Goal: Task Accomplishment & Management: Manage account settings

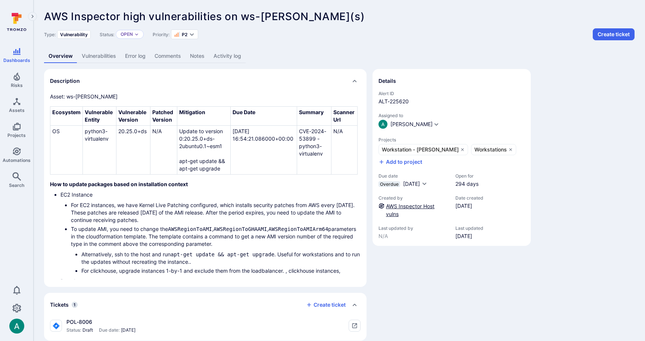
click at [402, 204] on link "AWS Inspector Host vulns" at bounding box center [410, 210] width 49 height 14
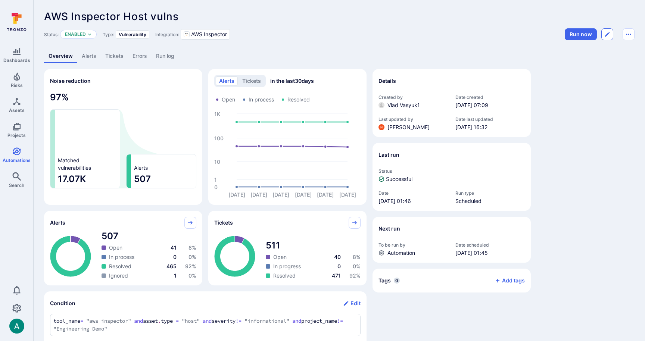
click at [604, 34] on icon "Edit automation" at bounding box center [607, 34] width 6 height 6
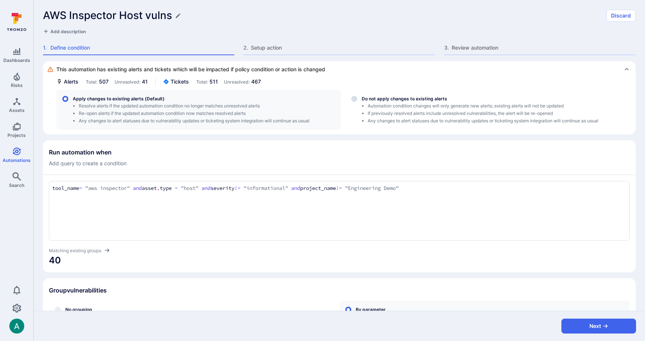
click at [318, 42] on div "AWS Inspector Host vulns Discard Add description 1 . Define condition 2 . Setup…" at bounding box center [340, 30] width 612 height 61
click at [307, 52] on div "2 . Setup action" at bounding box center [339, 49] width 192 height 11
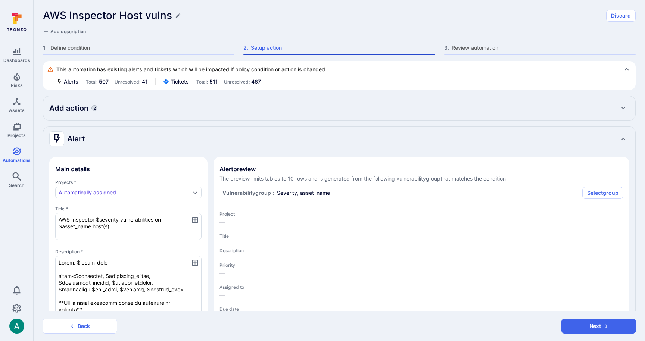
type textarea "x"
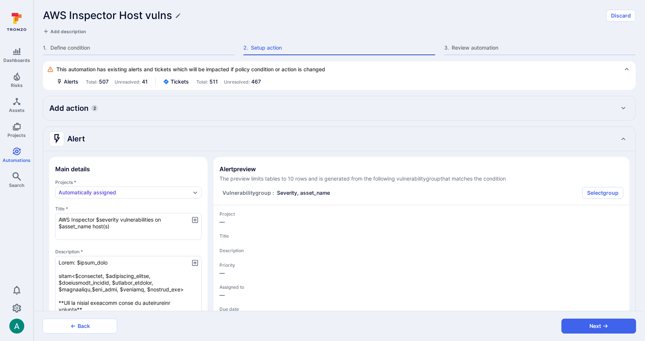
type textarea "x"
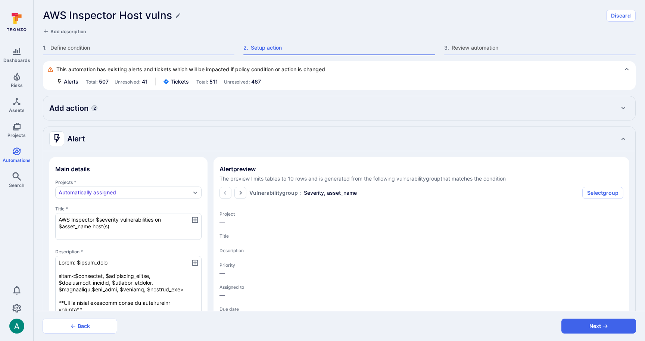
type textarea "x"
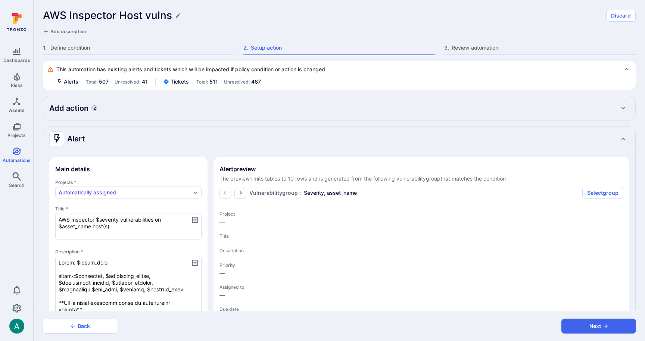
type textarea "x"
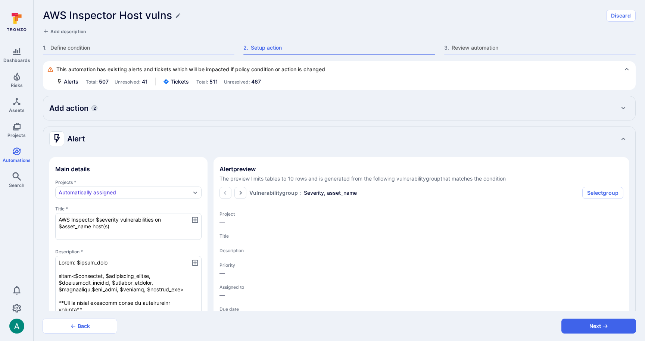
type textarea "x"
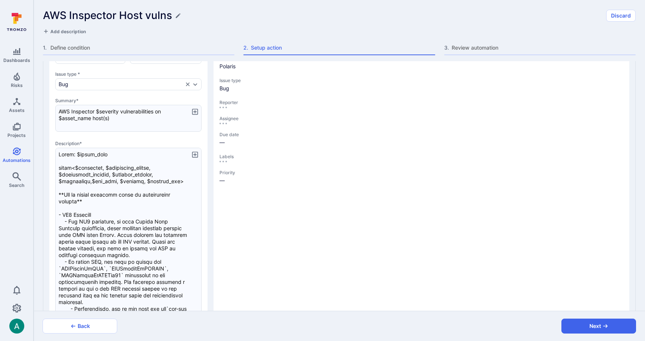
type textarea "x"
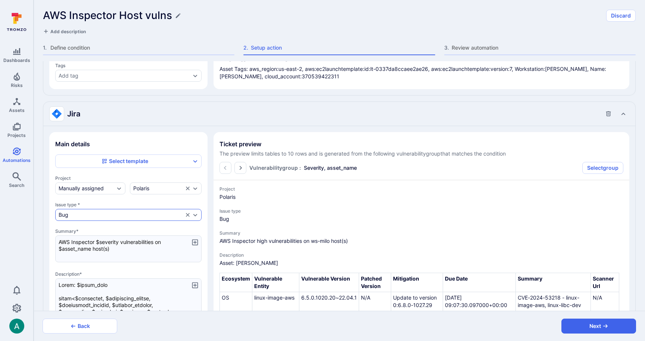
scroll to position [625, 0]
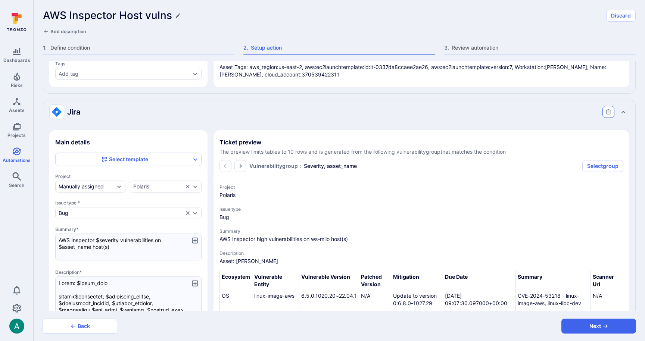
click at [609, 109] on icon "Collapse Jira action settings" at bounding box center [608, 111] width 5 height 5
type textarea "x"
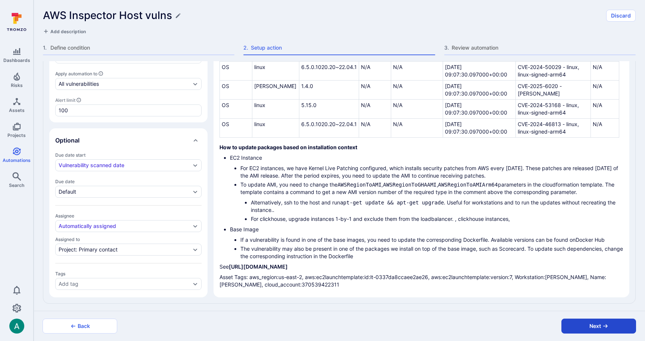
click at [602, 325] on button "Next" at bounding box center [598, 326] width 75 height 15
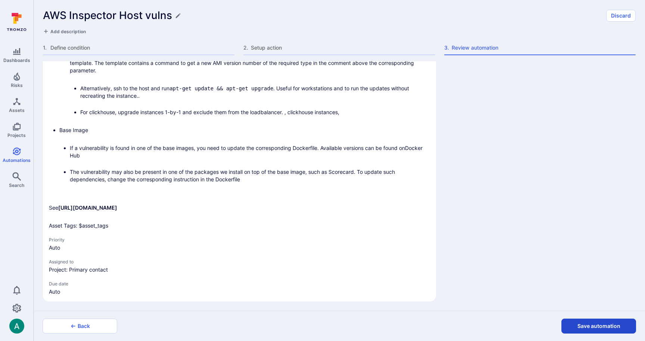
click at [598, 325] on button "Save automation" at bounding box center [598, 326] width 75 height 15
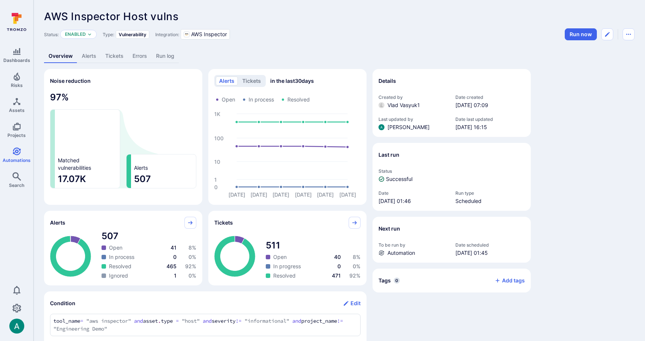
click at [89, 56] on link "Alerts" at bounding box center [89, 56] width 24 height 14
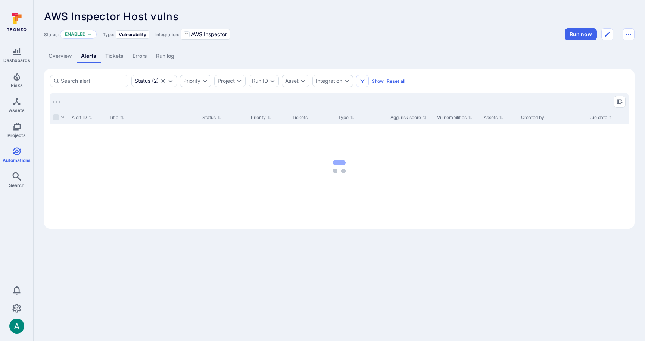
click at [329, 11] on div "AWS Inspector Host vulns ... Show more" at bounding box center [339, 16] width 591 height 12
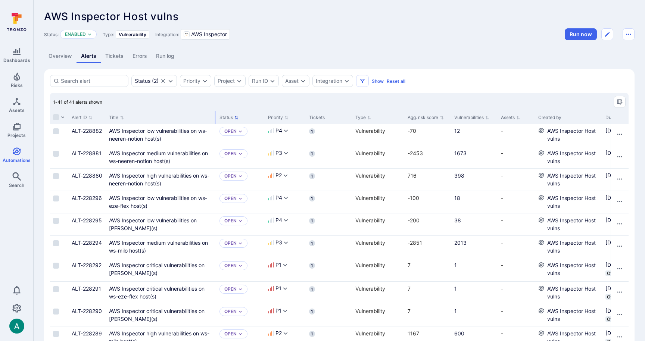
drag, startPoint x: 198, startPoint y: 114, endPoint x: 215, endPoint y: 114, distance: 17.2
click at [215, 114] on div at bounding box center [215, 117] width 1 height 13
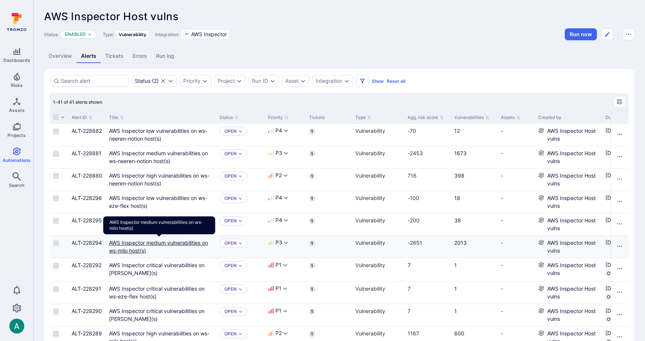
click at [166, 245] on link "AWS Inspector medium vulnerabilities on ws-milo host(s)" at bounding box center [158, 247] width 99 height 14
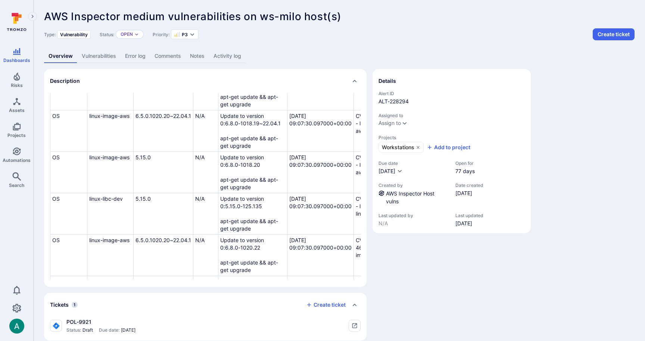
scroll to position [430, 0]
click at [95, 59] on link "Vulnerabilities" at bounding box center [98, 56] width 43 height 14
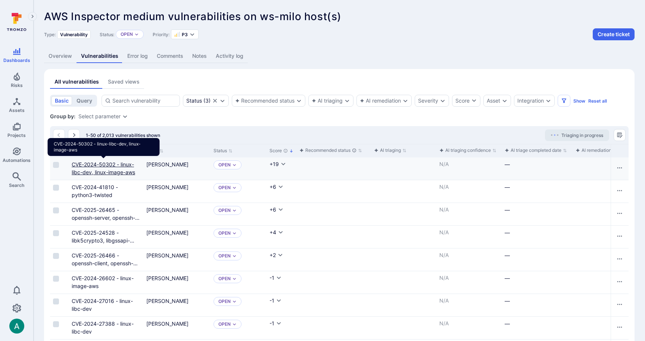
click at [131, 165] on link "CVE-2024-50302 - linux-libc-dev, linux-image-aws" at bounding box center [103, 168] width 63 height 14
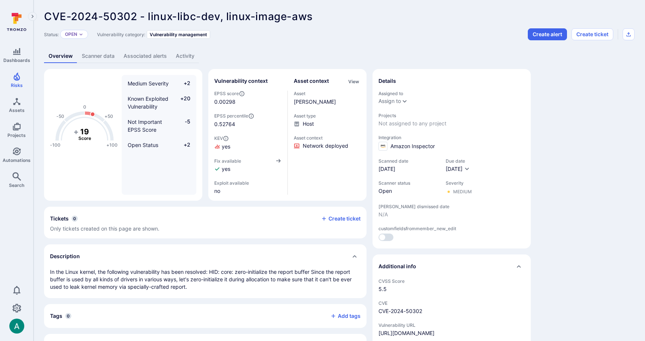
drag, startPoint x: 394, startPoint y: 168, endPoint x: 407, endPoint y: 168, distance: 12.3
click at [407, 168] on span "[DATE]" at bounding box center [409, 168] width 60 height 7
click at [87, 56] on link "Scanner data" at bounding box center [98, 56] width 42 height 14
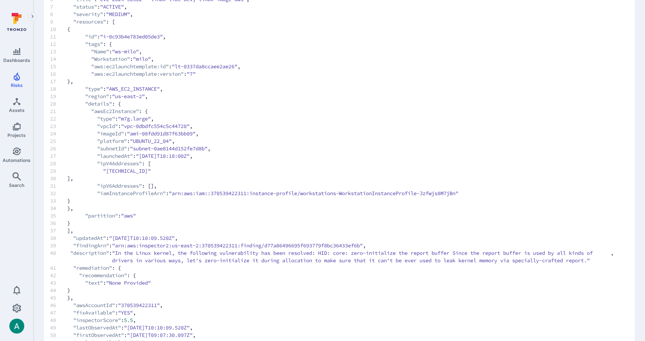
scroll to position [117, 0]
click at [328, 243] on span ""arn:aws:inspector2:us-east-2:370539422311:finding/d77a86496695f693779f8bc36433…" at bounding box center [237, 245] width 251 height 7
copy span "d77a86496695f693779f8bc36433ef6b"
drag, startPoint x: 121, startPoint y: 246, endPoint x: 378, endPoint y: 247, distance: 257.6
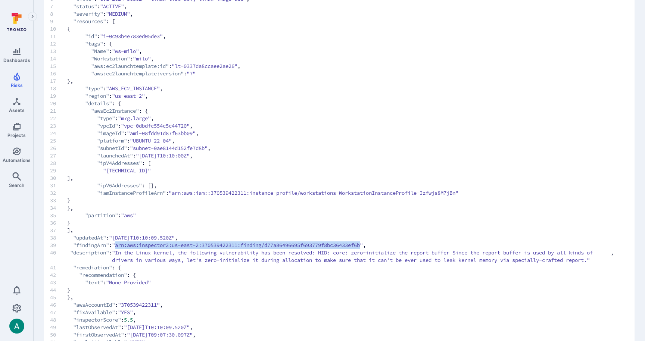
click at [363, 247] on span ""arn:aws:inspector2:us-east-2:370539422311:finding/d77a86496695f693779f8bc36433…" at bounding box center [237, 245] width 251 height 7
copy span "arn:aws:inspector2:us-east-2:370539422311:finding/d77a86496695f693779f8bc36433e…"
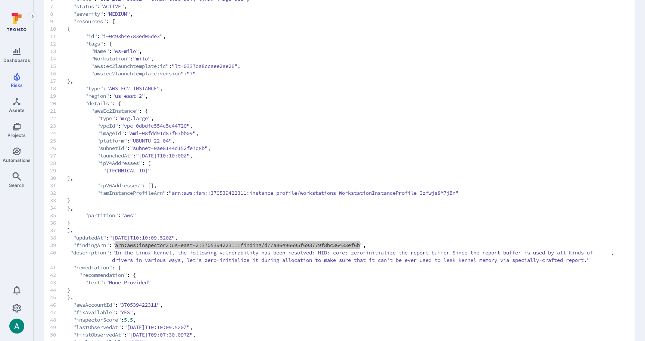
scroll to position [0, 0]
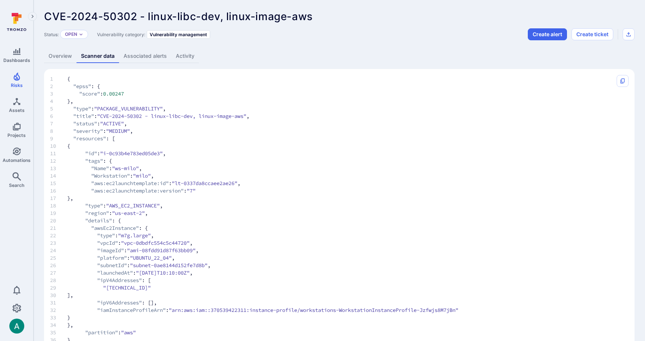
click at [57, 58] on link "Overview" at bounding box center [60, 56] width 32 height 14
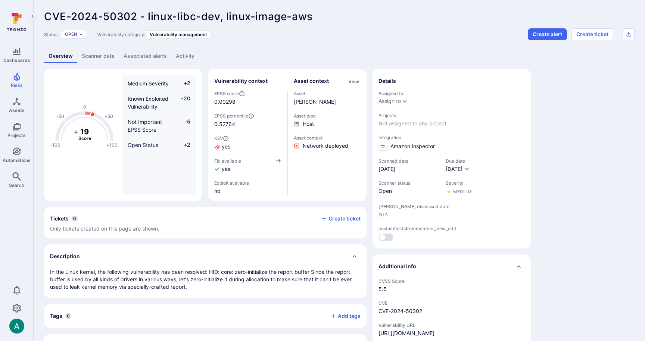
drag, startPoint x: 259, startPoint y: 16, endPoint x: 246, endPoint y: 17, distance: 12.4
click at [258, 16] on span "CVE-2024-50302 - linux-libc-dev, linux-image-aws" at bounding box center [178, 16] width 269 height 13
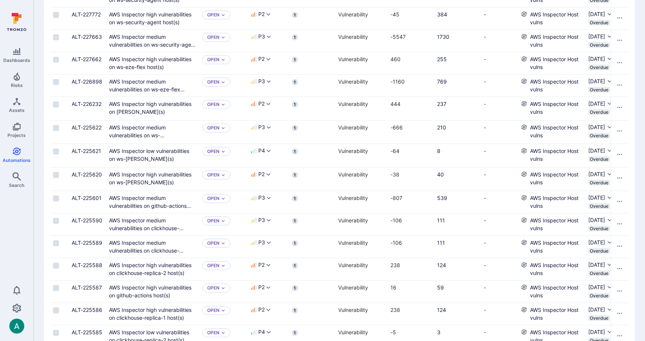
scroll to position [547, 0]
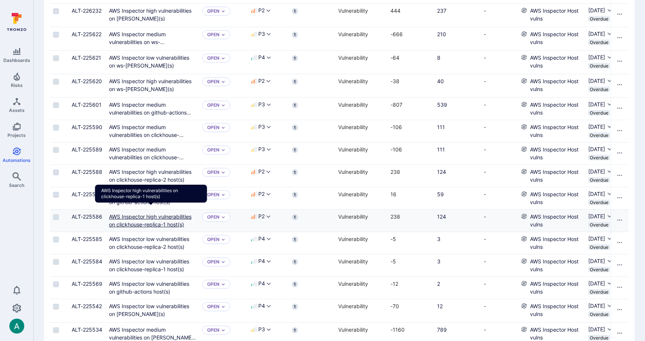
click at [158, 216] on link "AWS Inspector high vulnerabilities on clickhouse-replica-1 host(s)" at bounding box center [150, 221] width 83 height 14
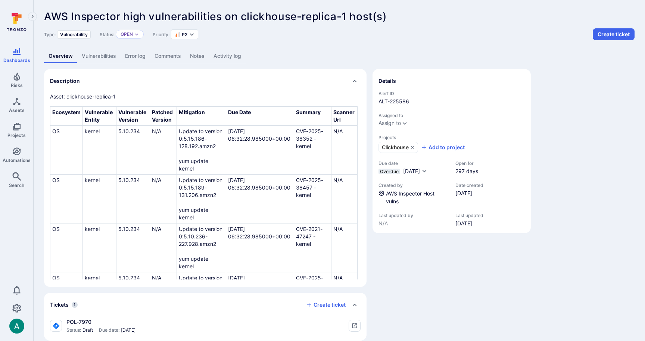
click at [91, 59] on link "Vulnerabilities" at bounding box center [98, 56] width 43 height 14
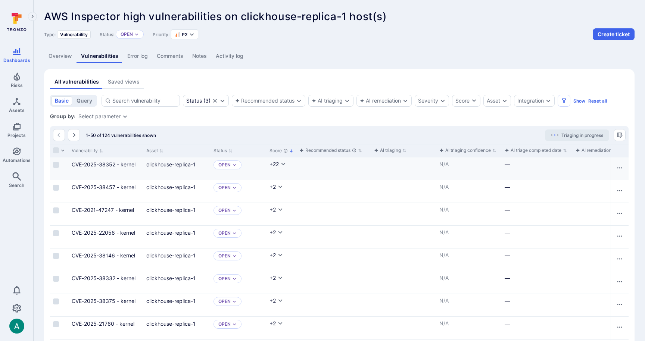
click at [97, 165] on link "CVE-2025-38352 - kernel" at bounding box center [104, 164] width 64 height 6
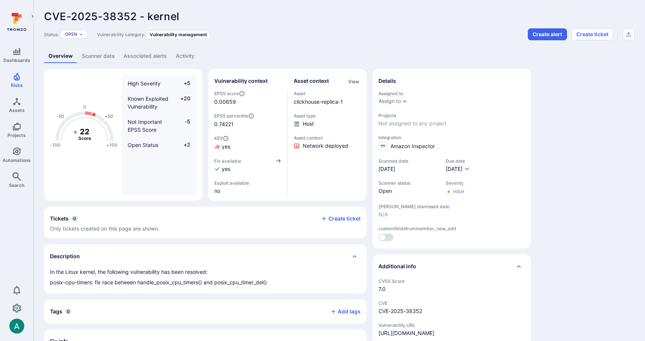
click at [87, 56] on link "Scanner data" at bounding box center [98, 56] width 42 height 14
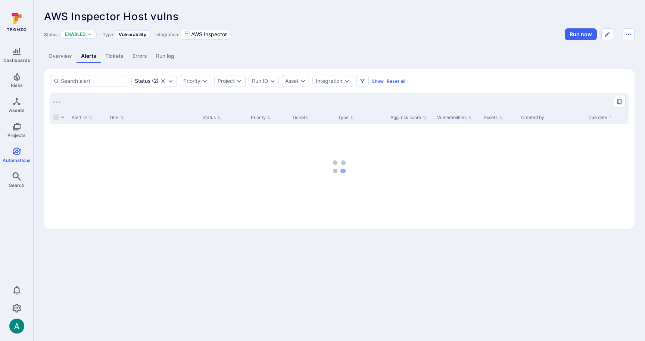
click at [295, 13] on div "AWS Inspector Host vulns ... Show more" at bounding box center [339, 16] width 591 height 12
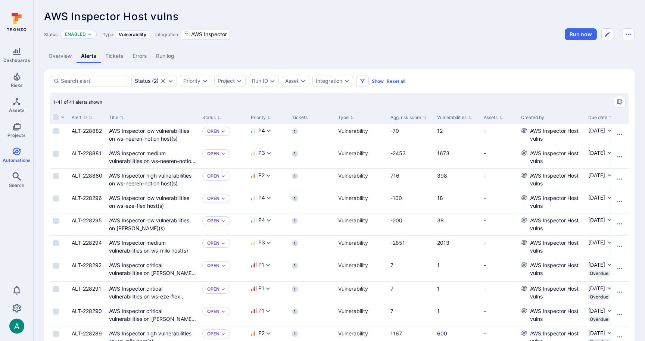
click at [510, 32] on div "Status: Enabled Type: Vulnerability Integration: AWS Inspector Run now" at bounding box center [339, 34] width 591 height 12
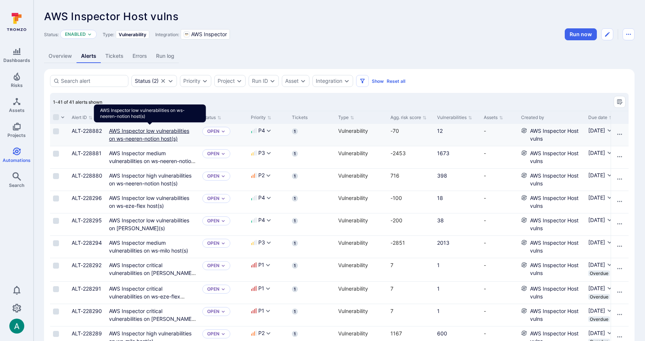
click at [165, 130] on link "AWS Inspector low vulnerabilities on ws-neeren-notion host(s)" at bounding box center [149, 135] width 80 height 14
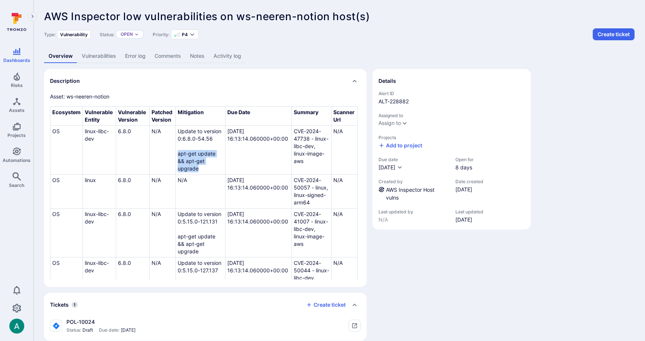
drag, startPoint x: 178, startPoint y: 155, endPoint x: 202, endPoint y: 167, distance: 27.0
click at [202, 167] on td "Update to version 0:6.8.0-54.56 apt-get update && apt-get upgrade" at bounding box center [201, 150] width 50 height 49
copy td "apt-get update && apt-get upgrade"
click at [19, 152] on icon "Automations" at bounding box center [17, 151] width 8 height 8
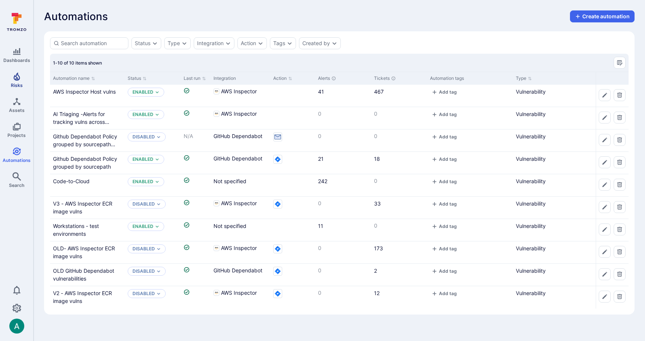
click at [17, 76] on icon "Risks" at bounding box center [16, 76] width 9 height 9
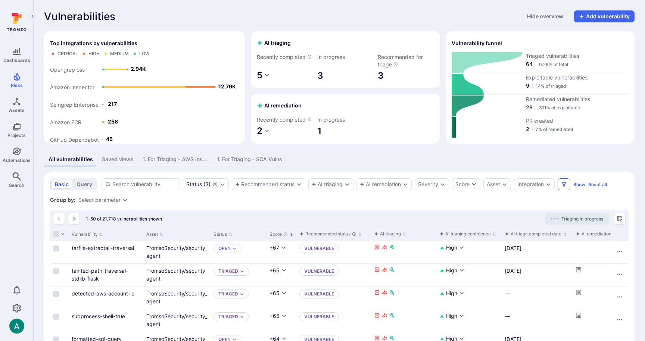
drag, startPoint x: 558, startPoint y: 189, endPoint x: 563, endPoint y: 189, distance: 5.6
click at [559, 189] on div "Status ( 3 ) Recommended status AI triaging AI remediation Severity Score Asset…" at bounding box center [354, 184] width 505 height 12
click at [563, 187] on icon "Filters" at bounding box center [564, 184] width 6 height 6
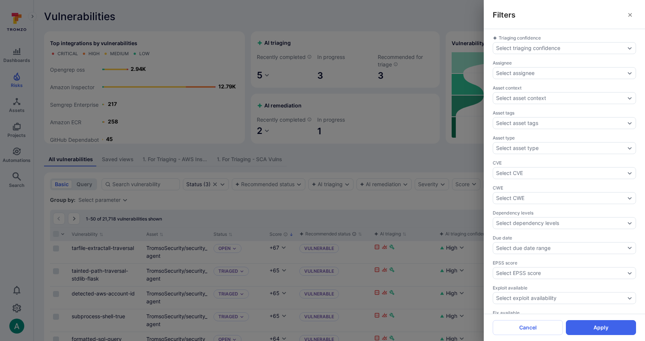
drag, startPoint x: 26, startPoint y: 183, endPoint x: 19, endPoint y: 178, distance: 8.5
click at [25, 182] on div "Filters Triaging confidence Select triaging confidence Assignee Select assignee…" at bounding box center [322, 170] width 645 height 341
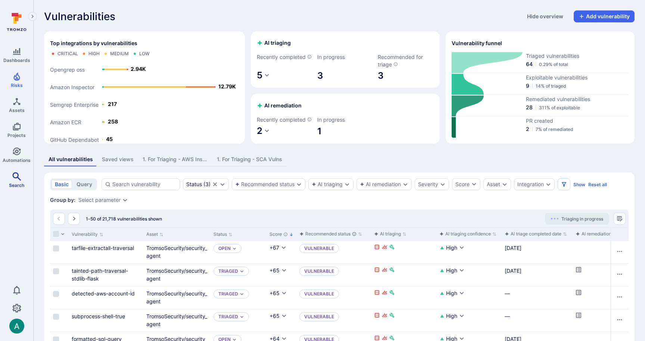
click at [17, 178] on icon "Search" at bounding box center [16, 176] width 9 height 9
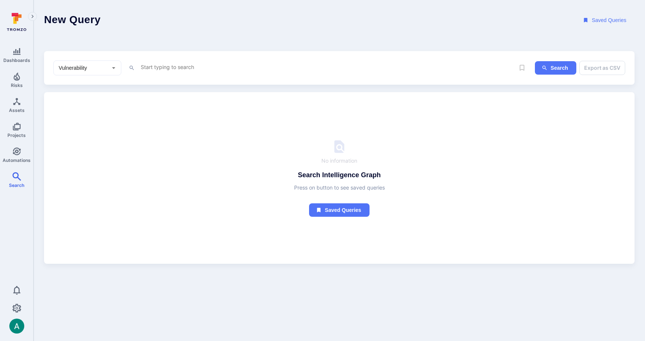
click at [166, 71] on textarea "Intelligence Graph search area" at bounding box center [325, 66] width 371 height 9
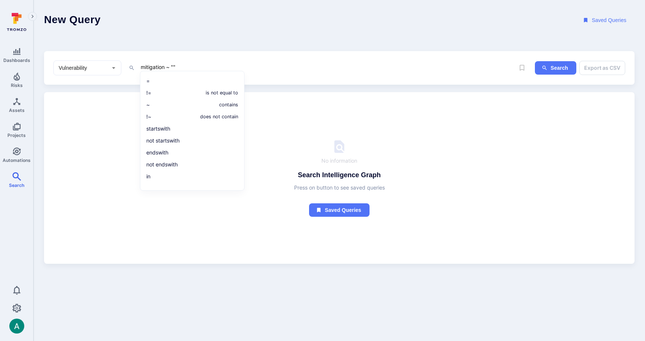
paste textarea "apt-get update && apt-get upgrade"
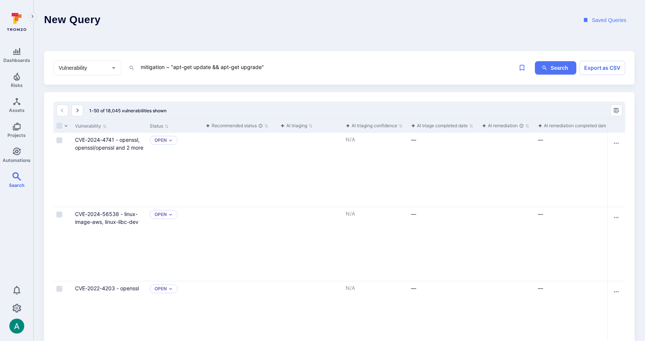
click at [283, 70] on textarea "mitigation ~ "apt-get update && apt-get upgrade"" at bounding box center [325, 66] width 371 height 9
click at [260, 70] on textarea "mitigation ~ "apt-get update && apt-get upgrade" and status = "open"" at bounding box center [325, 66] width 371 height 9
type textarea "mitigation ~ "apt-get update && apt-get upgrade" and status = "open""
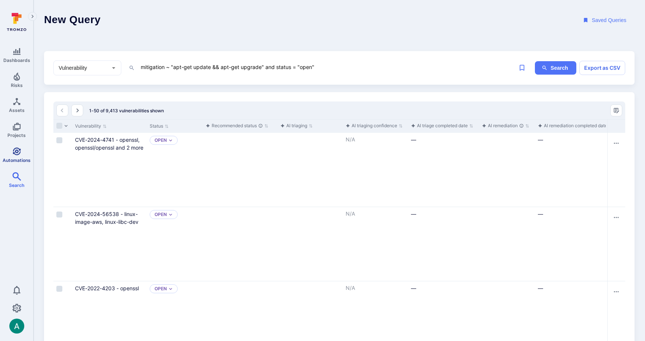
click at [18, 150] on icon "Automations" at bounding box center [16, 151] width 9 height 9
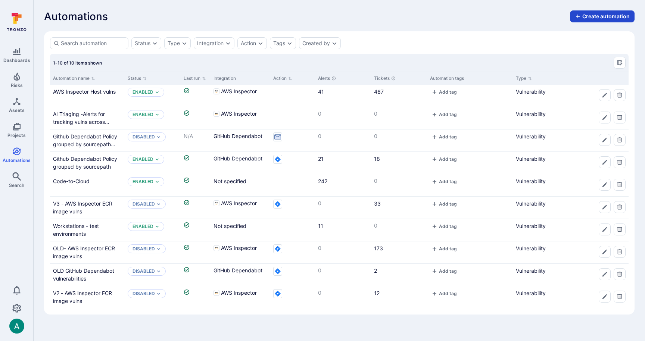
click at [608, 17] on button "Create automation" at bounding box center [602, 16] width 65 height 12
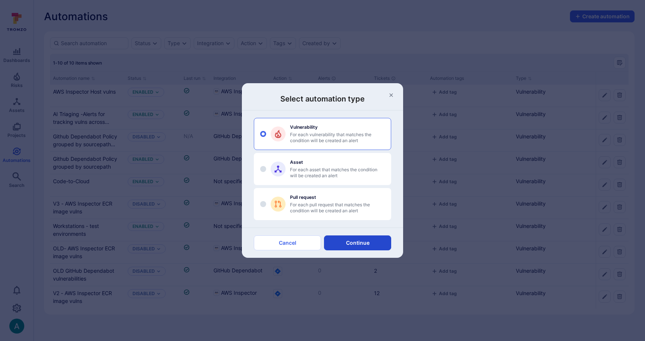
click at [366, 240] on button "Continue" at bounding box center [357, 243] width 67 height 15
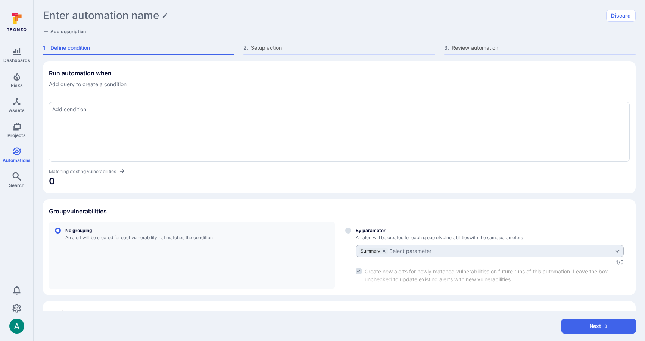
click at [115, 127] on div at bounding box center [339, 132] width 581 height 60
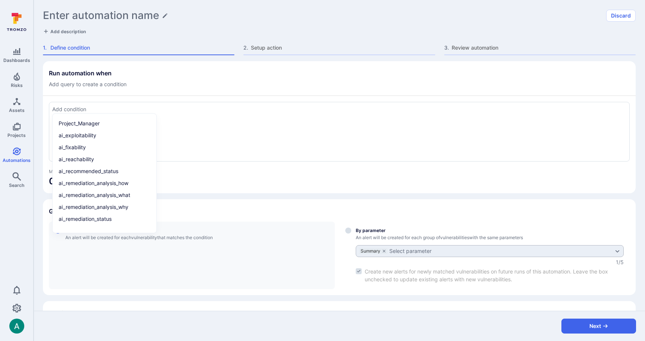
paste textarea "mitigation ~ "apt-get update && apt-get upgrade" and status = "open""
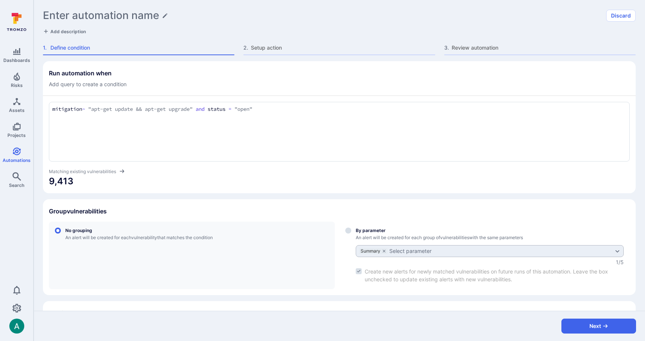
type textarea "mitigation ~ "apt-get update && apt-get upgrade" and status = "open""
click at [381, 229] on div "Select group by parameter" at bounding box center [490, 256] width 268 height 56
click at [351, 229] on input "By parameter An alert will be created for each group of vulnerabilities with th…" at bounding box center [348, 231] width 6 height 6
radio input "true"
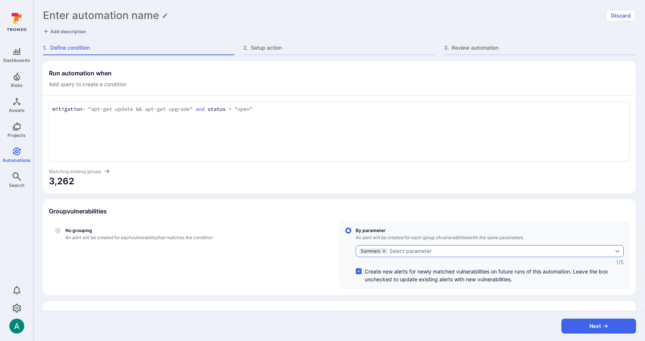
click at [385, 249] on icon "grouping parameters" at bounding box center [384, 251] width 4 height 4
click at [351, 234] on input "By parameter An alert will be created for each group of vulnerabilities with th…" at bounding box center [348, 231] width 6 height 6
click at [394, 252] on div "Select parameter" at bounding box center [380, 251] width 42 height 6
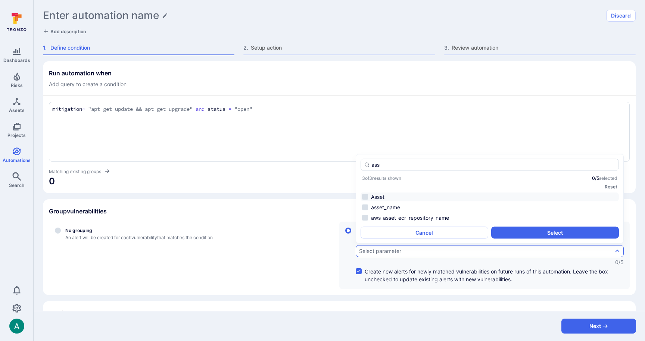
click at [395, 197] on li "Asset" at bounding box center [490, 197] width 258 height 9
type input "ass"
click at [511, 232] on button "Select" at bounding box center [555, 233] width 128 height 12
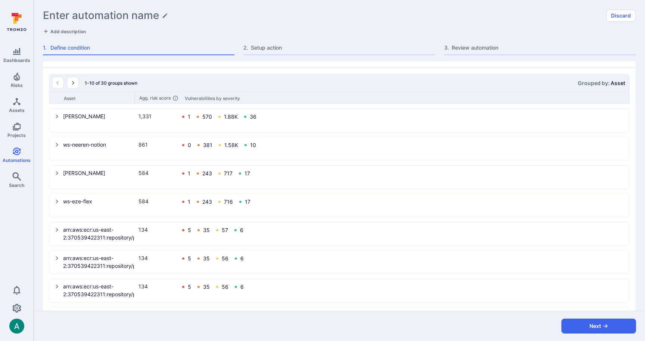
scroll to position [269, 0]
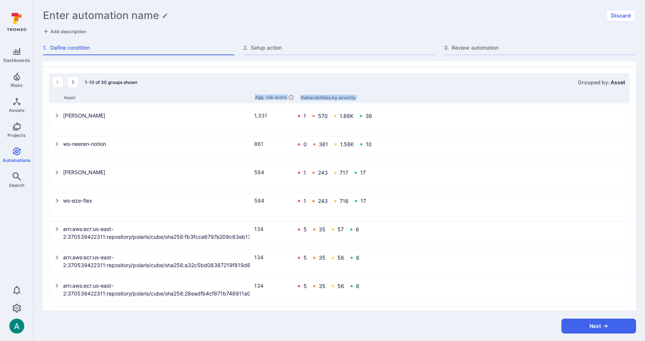
drag, startPoint x: 135, startPoint y: 97, endPoint x: 322, endPoint y: 106, distance: 187.2
click at [322, 106] on div "1-10 of 30 groups shown Grouped by: Asset Asset Agg. risk score Vulnerabilities…" at bounding box center [339, 230] width 581 height 314
click at [77, 81] on button "Go to the next page" at bounding box center [73, 82] width 12 height 12
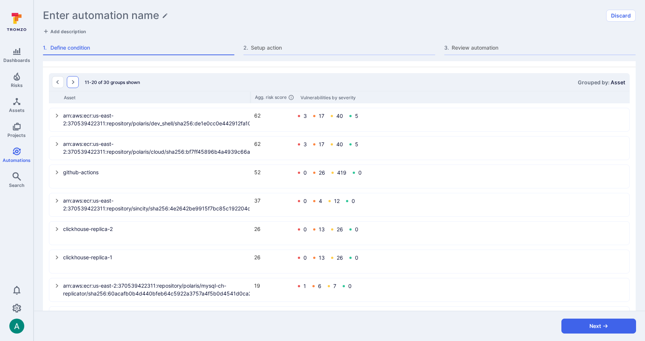
click at [69, 84] on button "Go to the next page" at bounding box center [73, 82] width 12 height 12
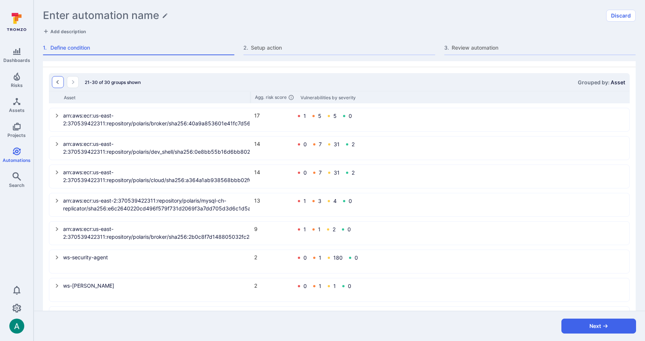
click at [58, 80] on icon "Go to the previous page" at bounding box center [57, 82] width 3 height 4
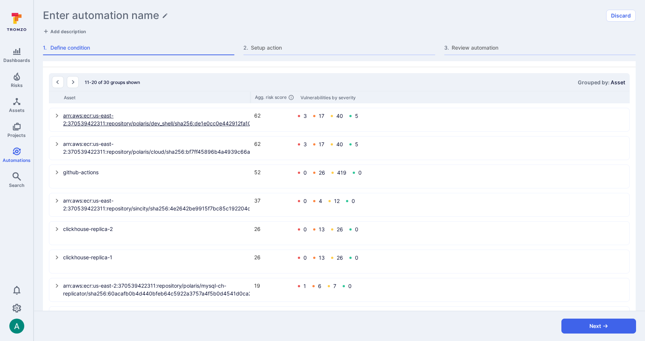
scroll to position [0, 0]
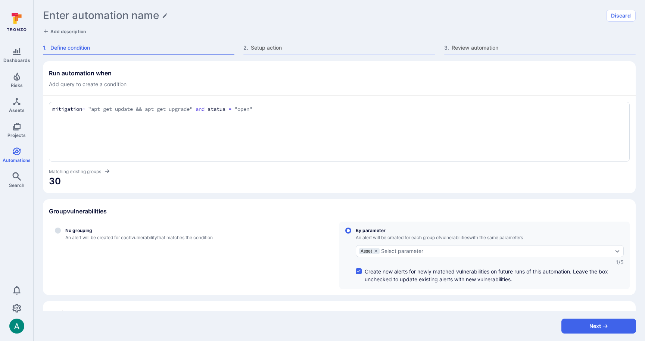
click at [102, 13] on h1 "Enter automation name" at bounding box center [101, 15] width 116 height 12
click at [102, 13] on input at bounding box center [322, 15] width 559 height 12
type input "Run apt-get update - host vulns"
click at [82, 31] on span "Add description" at bounding box center [67, 32] width 35 height 6
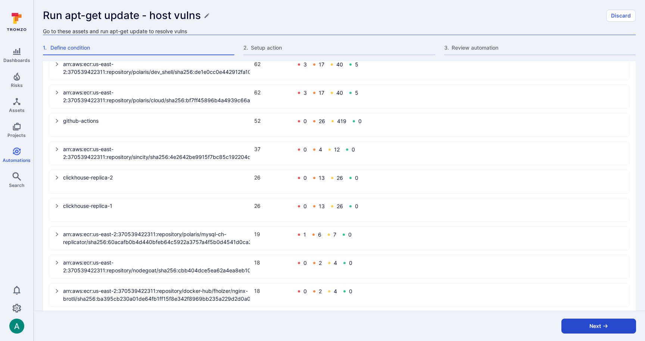
scroll to position [321, 0]
type textarea "Go to these assets and run apt-get update to resolve vulns"
click at [607, 328] on icon "button" at bounding box center [606, 326] width 6 height 6
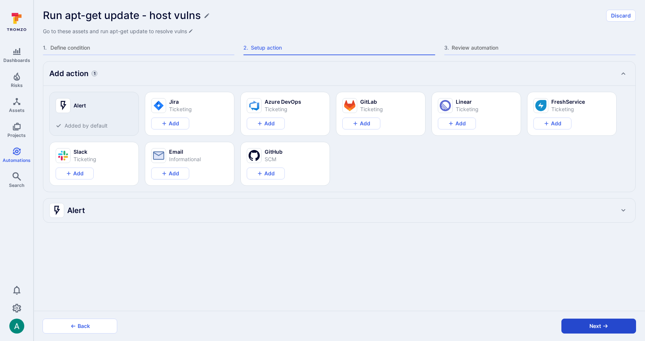
type textarea "x"
click at [73, 170] on button "Add" at bounding box center [75, 174] width 38 height 12
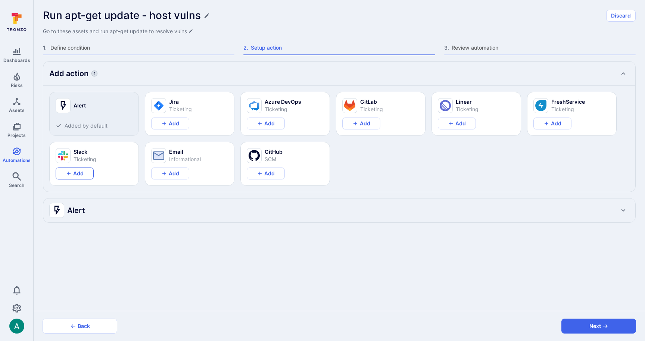
type textarea "x"
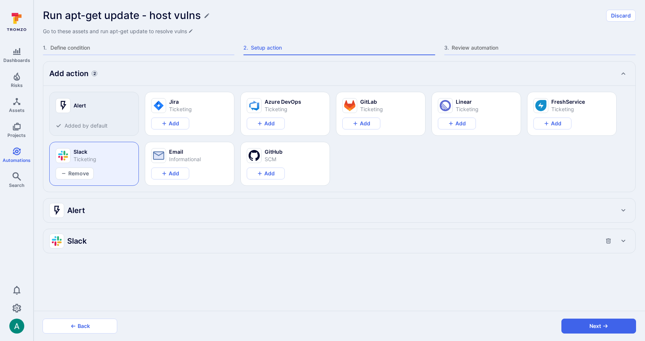
click at [164, 202] on div "Alert" at bounding box center [339, 211] width 592 height 24
type textarea "x"
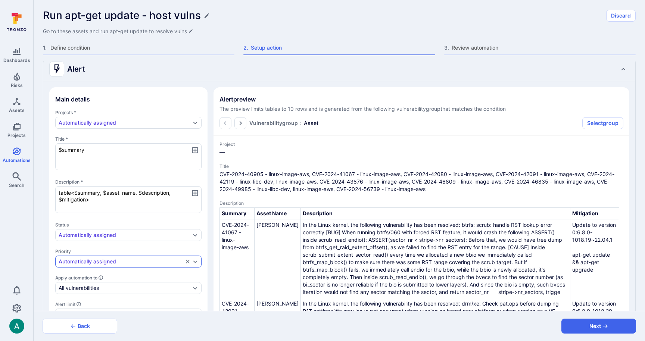
scroll to position [139, 0]
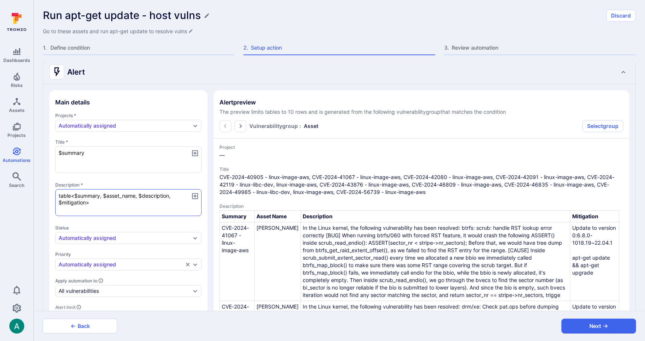
drag, startPoint x: 93, startPoint y: 203, endPoint x: 108, endPoint y: 200, distance: 14.9
click at [94, 203] on textarea "table<$summary, $asset_name, $description, $mitigation>" at bounding box center [128, 202] width 146 height 27
drag, startPoint x: 139, startPoint y: 195, endPoint x: 169, endPoint y: 194, distance: 30.6
click at [169, 194] on textarea "table<$summary, $asset_name, $description, $mitigation>" at bounding box center [128, 202] width 146 height 27
type textarea "table<$summary, $asset_name, , $mitigation>"
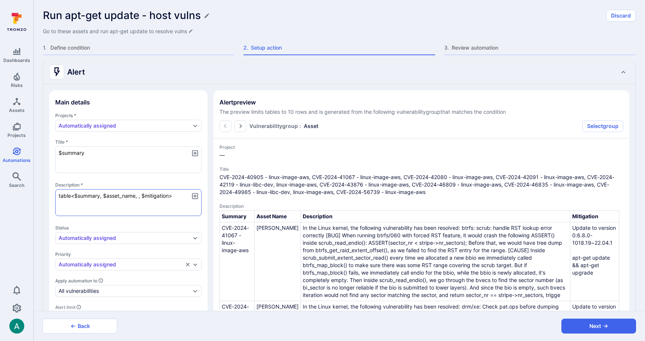
type textarea "x"
type textarea "table<$summary, $asset_name,, $mitigation>"
type textarea "x"
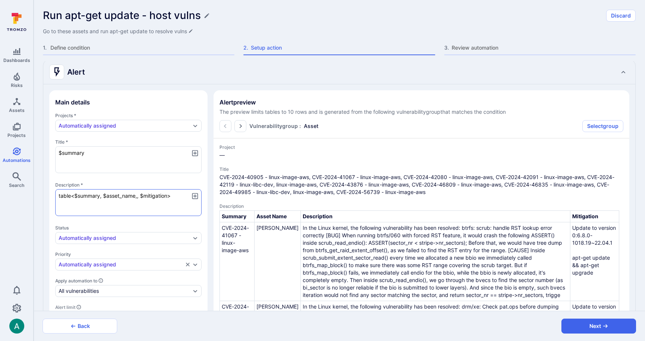
type textarea "x"
type textarea "table<$summary, $asset_name, $mitigation>"
type textarea "x"
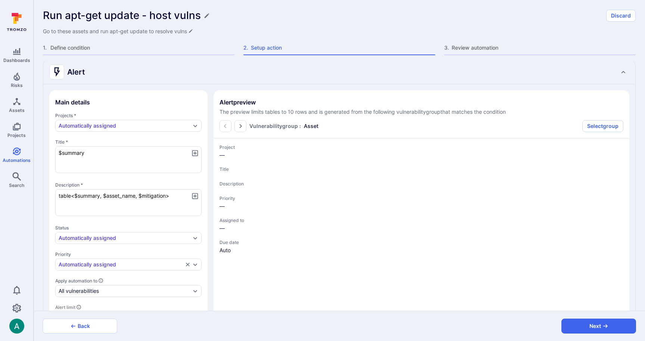
type textarea "x"
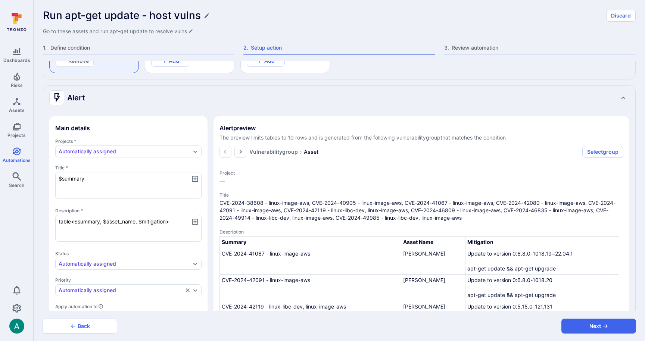
scroll to position [112, 0]
type textarea "table<$summary, $asset_name, $mitigation>"
click at [89, 216] on textarea "table<$summary, $asset_name, $mitigation>" at bounding box center [128, 228] width 146 height 27
type textarea "x"
type textarea "table<$summary, $asset_name, $mitigation>"
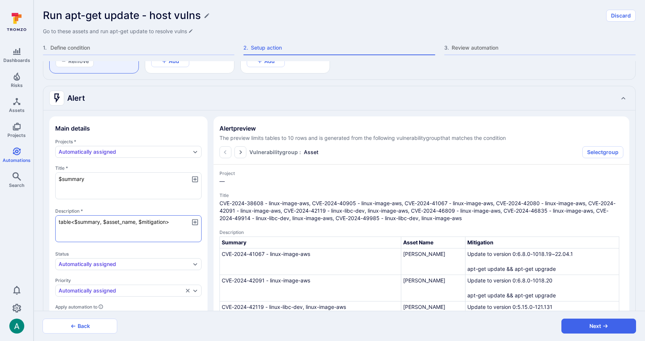
type textarea "x"
paste textarea "ssh to the host and runapt-get update && apt-get upgrade . Useful for workstati…"
type textarea "x"
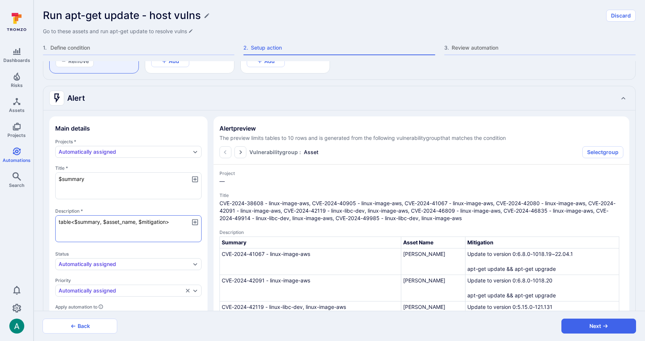
type textarea "ssh to the host and runapt-get update && apt-get upgrade . Useful for workstati…"
type textarea "x"
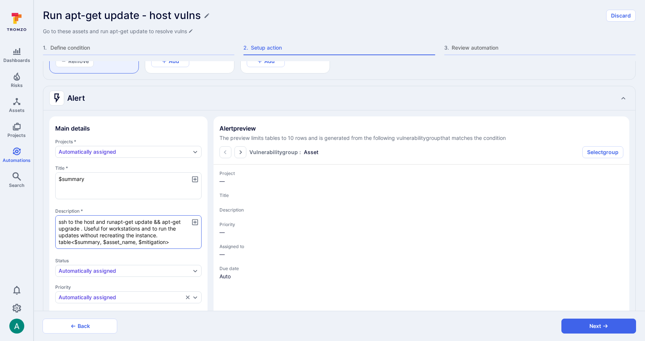
type textarea "x"
type textarea "ssh to the host and runapt-get update && apt-get upgrade . Useful for workstati…"
type textarea "x"
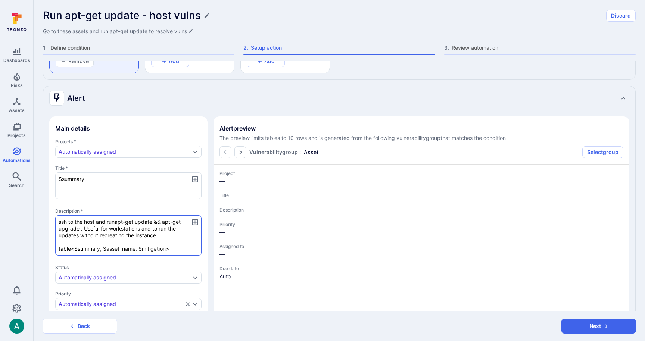
type textarea "x"
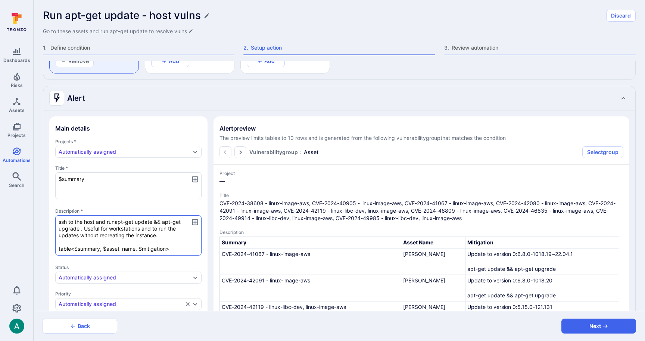
type textarea "x"
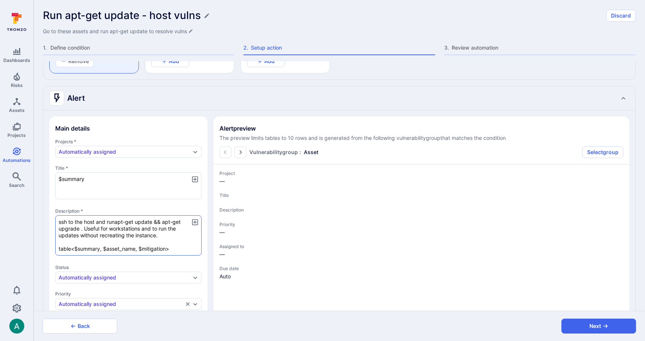
type textarea "x"
type textarea "ssh to the host and runapt-get update && apt-get upgrade . Useful for workstati…"
type textarea "x"
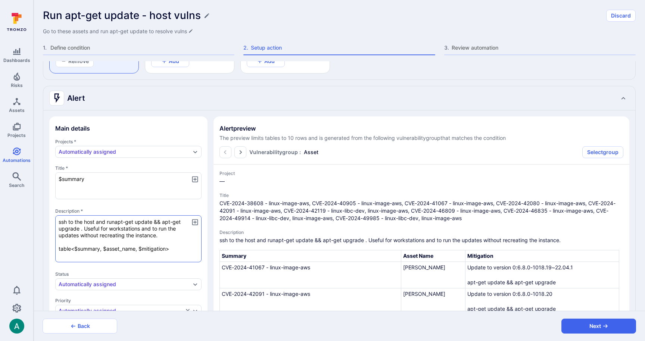
type textarea "x"
type textarea "A ssh to the host and runapt-get update && apt-get upgrade . Useful for worksta…"
type textarea "x"
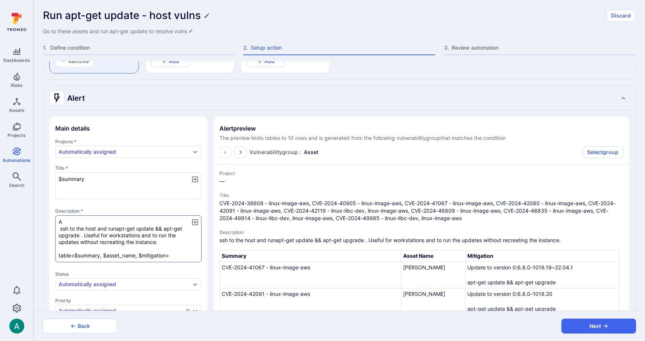
type textarea "x"
type textarea "Ac ssh to the host and runapt-get update && apt-get upgrade . Useful for workst…"
type textarea "x"
type textarea "Act ssh to the host and runapt-get update && apt-get upgrade . Useful for works…"
type textarea "x"
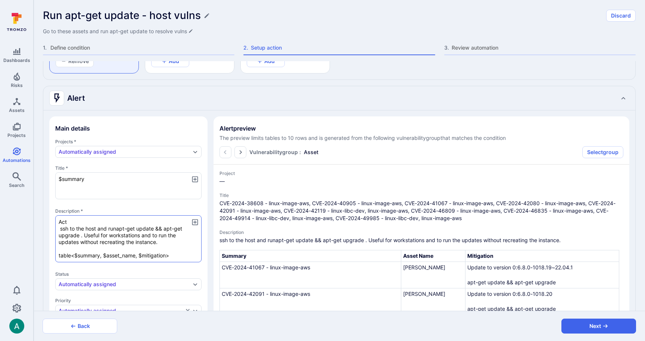
type textarea "Acti ssh to the host and runapt-get update && apt-get upgrade . Useful for work…"
type textarea "x"
type textarea "Actio ssh to the host and runapt-get update && apt-get upgrade . Useful for wor…"
type textarea "x"
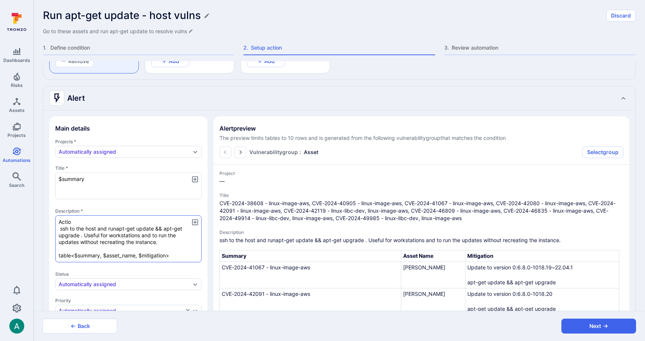
type textarea "x"
type textarea "Action ssh to the host and runapt-get update && apt-get upgrade . Useful for wo…"
type textarea "x"
type textarea "Action: ssh to the host and runapt-get update && apt-get upgrade . Useful for w…"
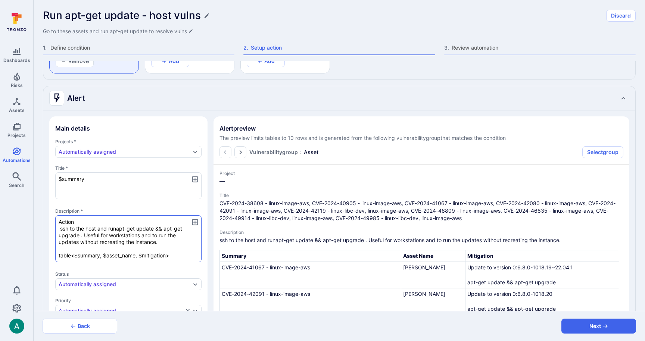
type textarea "x"
type textarea "Action: ssh to the host and runapt-get update && apt-get upgrade . Useful for w…"
type textarea "x"
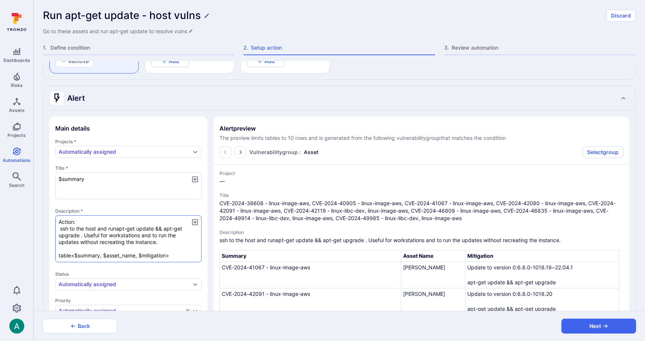
type textarea "x"
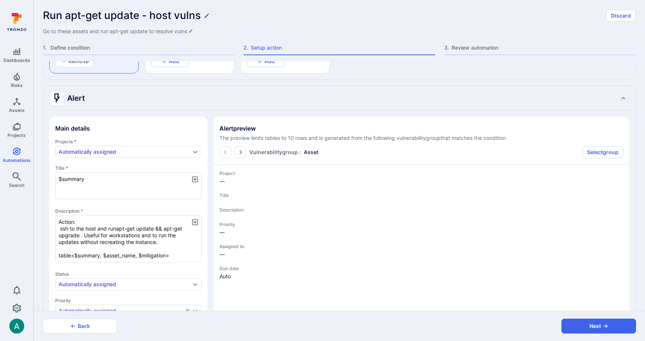
type textarea "x"
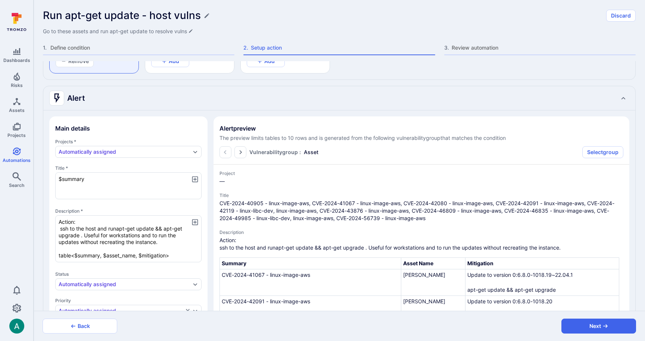
type textarea "Action: ssh to the host and runapt-get update && apt-get upgrade . Useful for w…"
click at [154, 245] on textarea "Action: ssh to the host and runapt-get update && apt-get upgrade . Useful for w…" at bounding box center [128, 238] width 146 height 47
click at [171, 242] on textarea "Action: ssh to the host and runapt-get update && apt-get upgrade . Useful for w…" at bounding box center [128, 238] width 146 height 47
type textarea "x"
type textarea "Action: ssh to the host and runapt-get update && apt-get upgrade . Useful for w…"
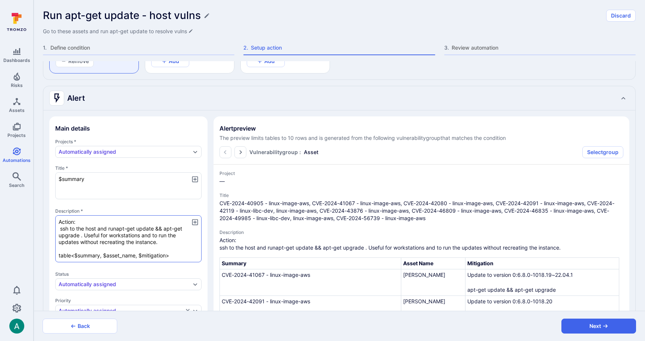
type textarea "x"
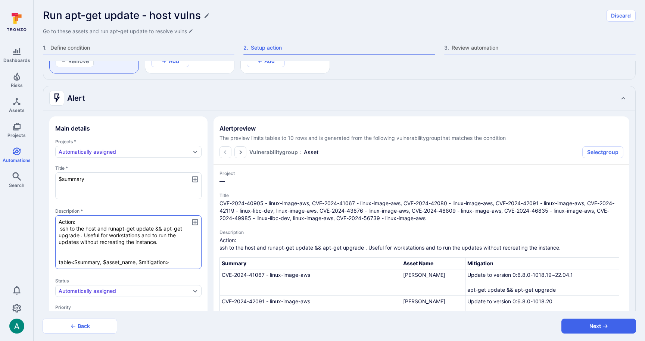
type textarea "x"
type textarea "Action: ssh to the host and runapt-get update && apt-get upgrade . Useful for w…"
type textarea "x"
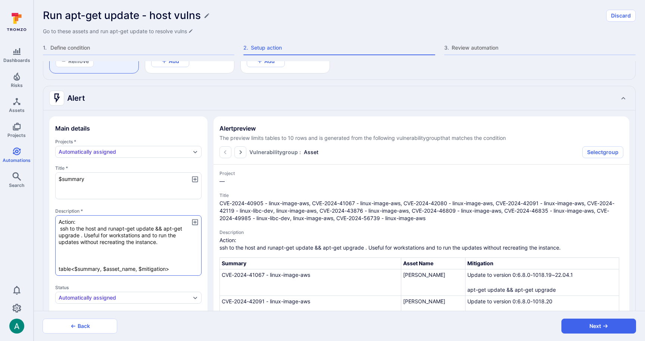
type textarea "Action: ssh to the host and runapt-get update && apt-get upgrade . Useful for w…"
type textarea "x"
type textarea "Action: ssh to the host and runapt-get update && apt-get upgrade . Useful for w…"
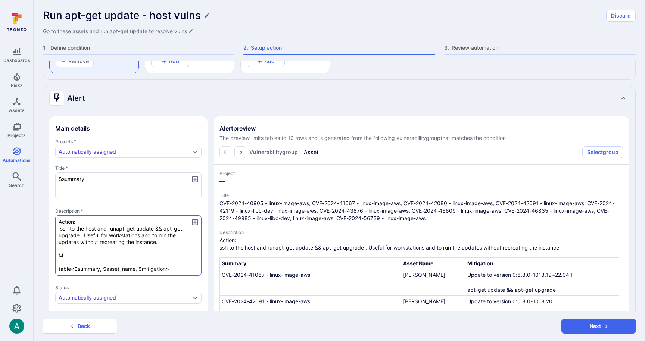
type textarea "x"
type textarea "Action: ssh to the host and runapt-get update && apt-get upgrade . Useful for w…"
type textarea "x"
type textarea "Action: ssh to the host and runapt-get update && apt-get upgrade . Useful for w…"
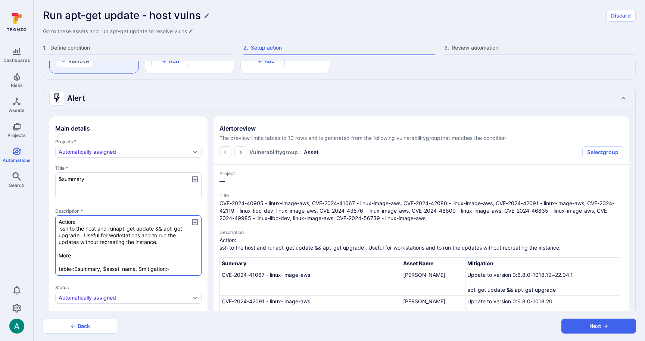
type textarea "x"
type textarea "Action: ssh to the host and runapt-get update && apt-get upgrade . Useful for w…"
type textarea "x"
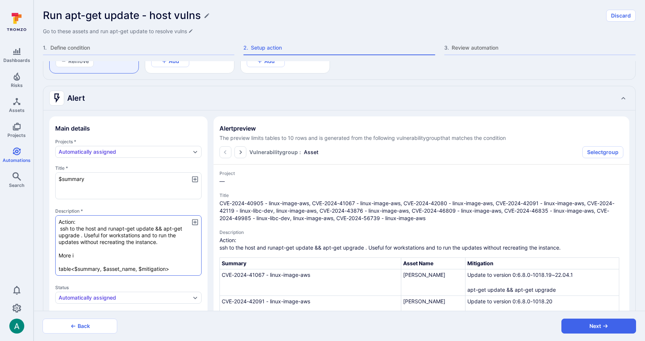
type textarea "x"
type textarea "Action: ssh to the host and runapt-get update && apt-get upgrade . Useful for w…"
type textarea "x"
type textarea "Action: ssh to the host and runapt-get update && apt-get upgrade . Useful for w…"
type textarea "x"
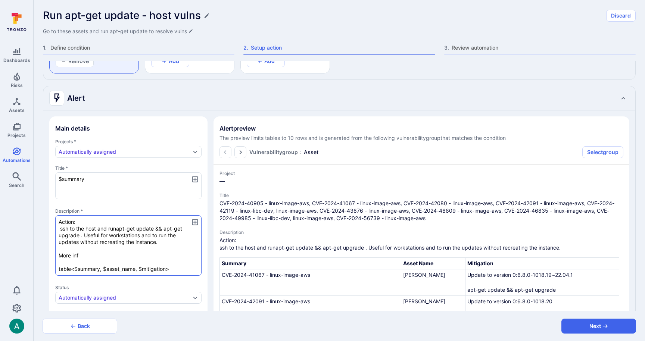
type textarea "x"
type textarea "Action: ssh to the host and runapt-get update && apt-get upgrade . Useful for w…"
type textarea "x"
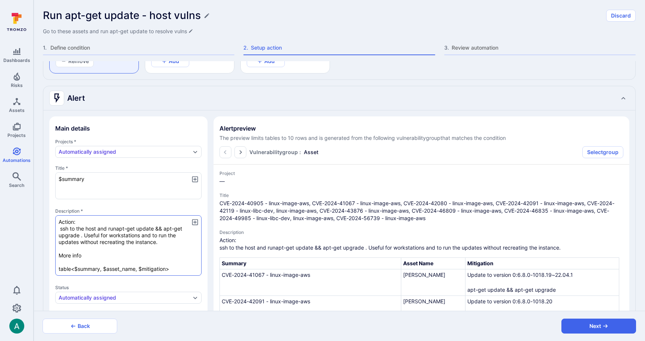
type textarea "Action: ssh to the host and runapt-get update && apt-get upgrade . Useful for w…"
type textarea "x"
paste textarea "[URL][DOMAIN_NAME]"
type textarea "x"
type textarea "Action: ssh to the host and runapt-get update && apt-get upgrade . Useful for w…"
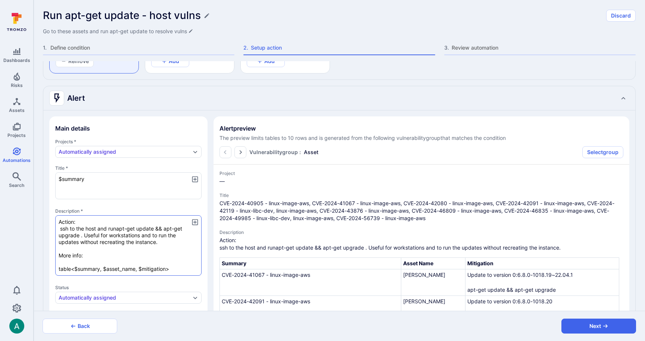
type textarea "x"
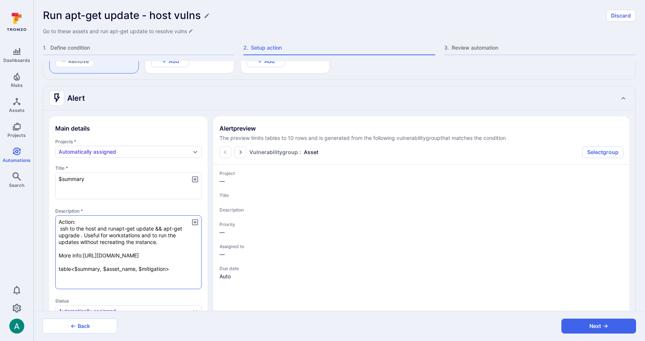
type textarea "x"
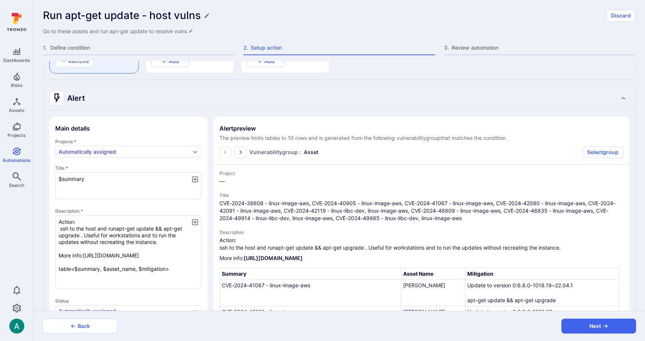
type textarea "Action: ssh to the host and runapt-get update && apt-get upgrade . Useful for w…"
click at [96, 222] on textarea "Action: ssh to the host and runapt-get update && apt-get upgrade . Useful for w…" at bounding box center [128, 252] width 146 height 74
type textarea "x"
type textarea "Action: ssh to the host and runapt-get update && apt-get upgrade . Useful for w…"
type textarea "x"
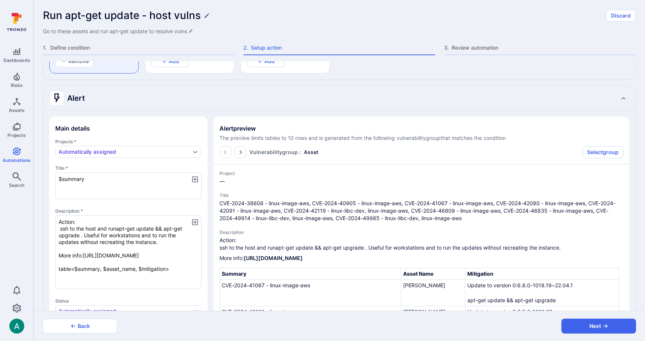
type textarea "x"
type textarea "Action ssh to the host and runapt-get update && apt-get upgrade . Useful for wo…"
type textarea "x"
type textarea "Action; ssh to the host and runapt-get update && apt-get upgrade . Useful for w…"
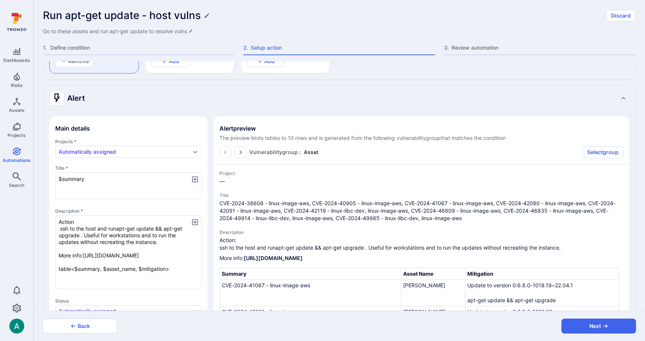
type textarea "x"
type textarea "Action ssh to the host and runapt-get update && apt-get upgrade . Useful for wo…"
type textarea "x"
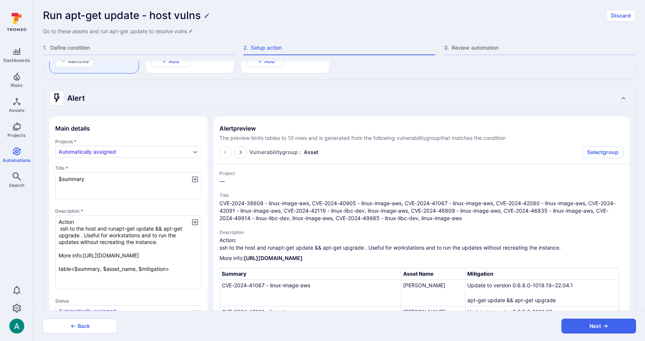
type textarea "Action: ssh to the host and runapt-get update && apt-get upgrade . Useful for w…"
type textarea "x"
type textarea "Action: ssh to the host and runapt-get update && apt-get upgrade . Useful for w…"
type textarea "x"
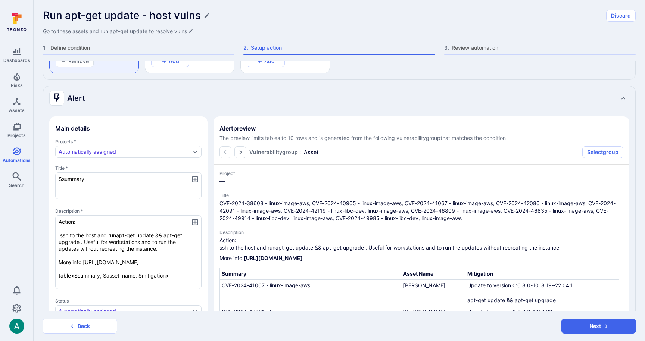
type textarea "x"
type textarea "Action: ssh to the host and runapt-get update && apt-get upgrade . Useful for w…"
type textarea "x"
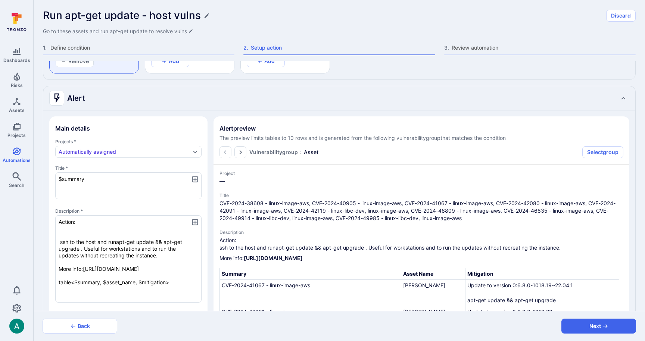
type textarea "x"
type textarea "Action: W ssh to the host and runapt-get update && apt-get upgrade . Useful for…"
type textarea "x"
type textarea "Action: Wo ssh to the host and runapt-get update && apt-get upgrade . Useful fo…"
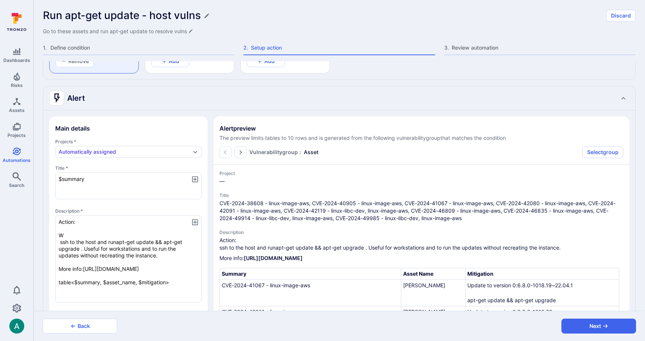
type textarea "x"
type textarea "Action: Wor ssh to the host and runapt-get update && apt-get upgrade . Useful f…"
type textarea "x"
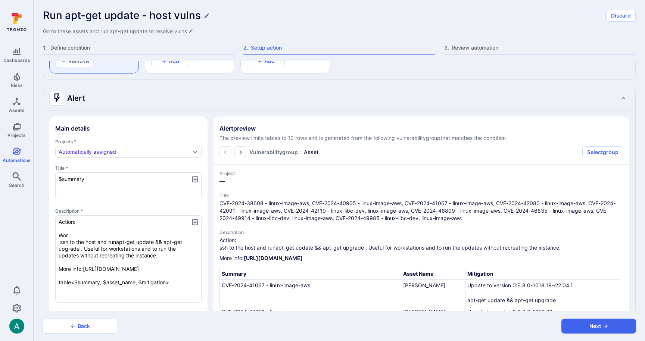
type textarea "Action: Work ssh to the host and runapt-get update && apt-get upgrade . Useful …"
type textarea "x"
type textarea "Action: Works ssh to the host and runapt-get update && apt-get upgrade . Useful…"
type textarea "x"
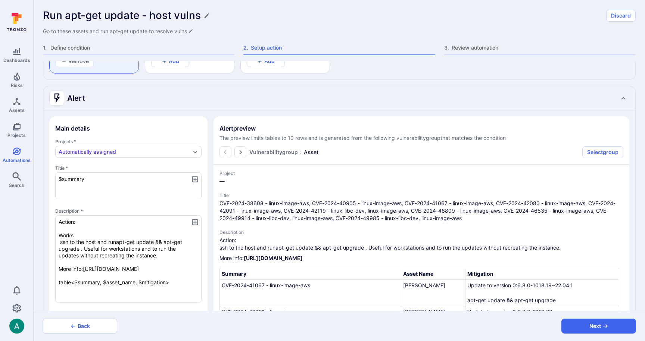
type textarea "x"
type textarea "Action: Workst ssh to the host and runapt-get update && apt-get upgrade . Usefu…"
type textarea "x"
type textarea "Action: Worksta ssh to the host and runapt-get update && apt-get upgrade . Usef…"
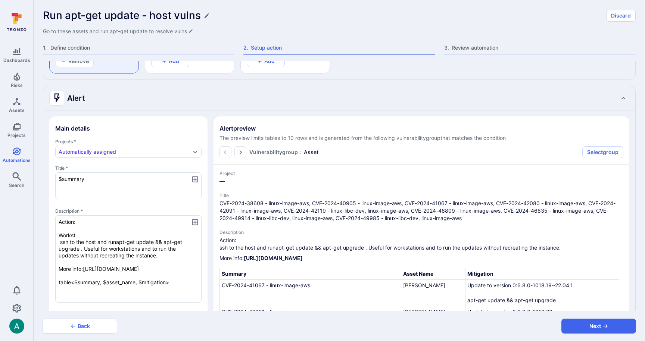
type textarea "x"
type textarea "Action: Workstat ssh to the host and runapt-get update && apt-get upgrade . Use…"
type textarea "x"
type textarea "Action: Workstati ssh to the host and runapt-get update && apt-get upgrade . Us…"
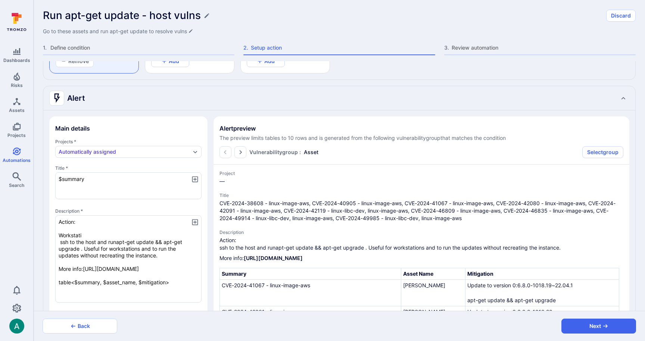
type textarea "x"
type textarea "Action: Workstatio ssh to the host and runapt-get update && apt-get upgrade . U…"
type textarea "x"
type textarea "Action: Workstation ssh to the host and runapt-get update && apt-get upgrade . …"
type textarea "x"
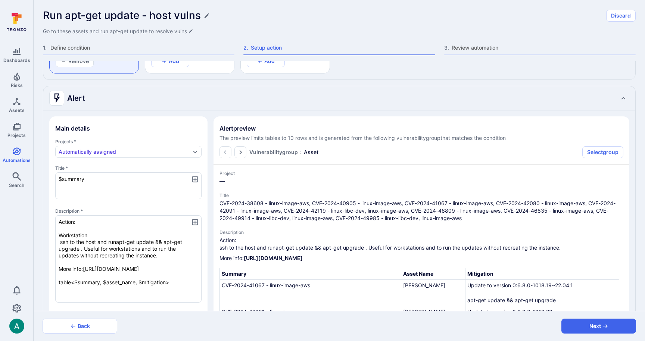
type textarea "x"
type textarea "Action: Workstations ssh to the host and runapt-get update && apt-get upgrade .…"
type textarea "x"
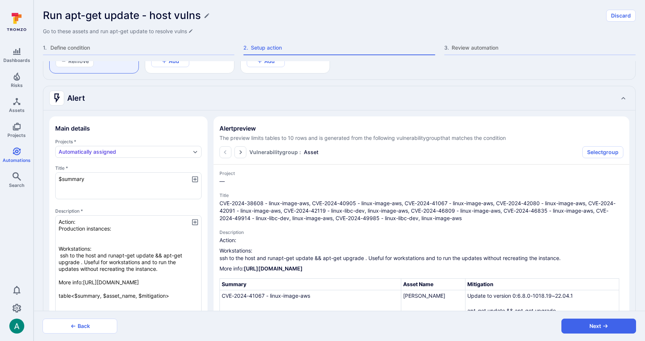
paste textarea "To update AMI, you need to change the AWSRegionToAMI, AWSRegionToGHAAMI, AWSReg…"
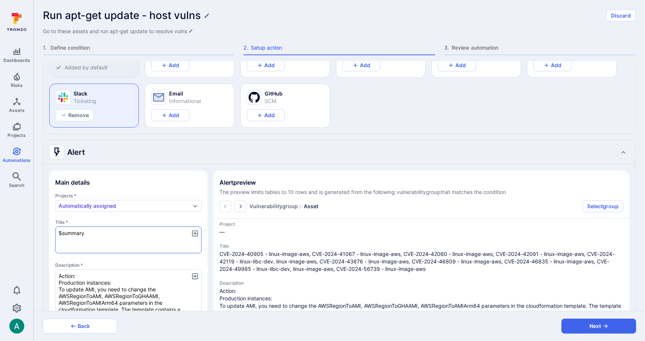
scroll to position [72, 0]
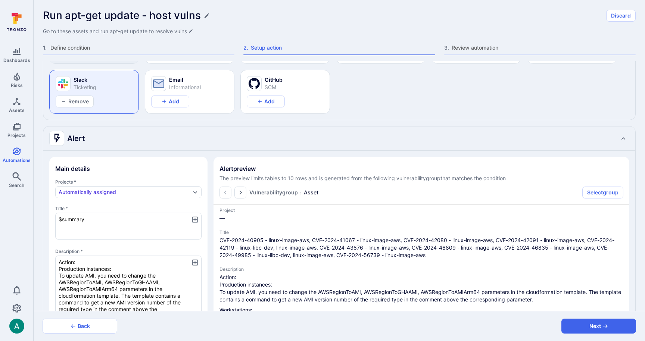
drag, startPoint x: 97, startPoint y: 222, endPoint x: 34, endPoint y: 211, distance: 64.0
click at [34, 211] on div "Dashboards Risks Assets Projects Automations Search 0 Automations Run apt-get u…" at bounding box center [322, 170] width 645 height 341
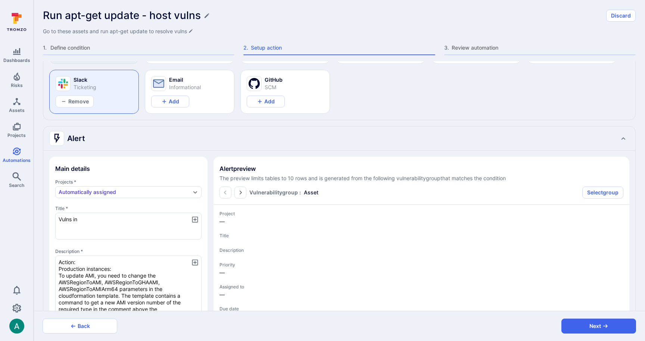
scroll to position [0, 0]
click at [194, 220] on icon "button" at bounding box center [195, 220] width 8 height 8
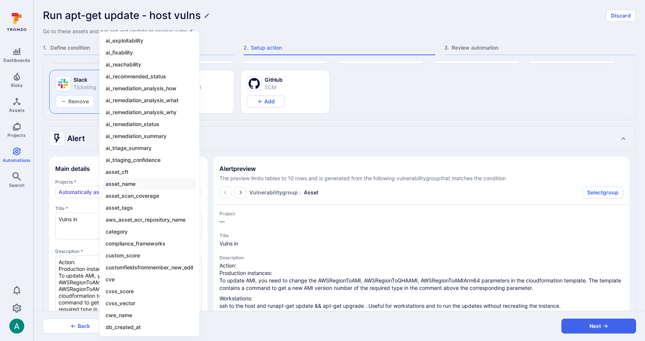
click at [125, 183] on li "asset_name" at bounding box center [150, 184] width 94 height 12
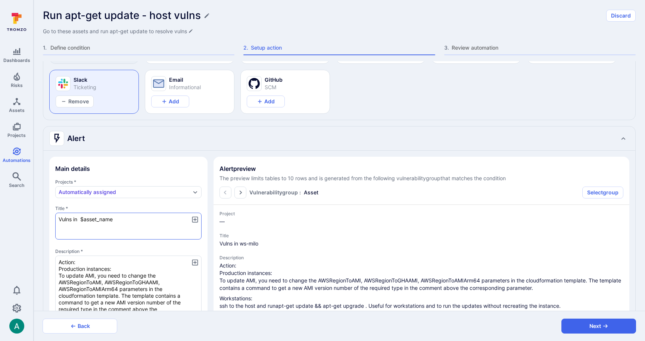
scroll to position [72, 0]
click at [140, 219] on textarea "Vulns in $asset_name" at bounding box center [128, 225] width 146 height 27
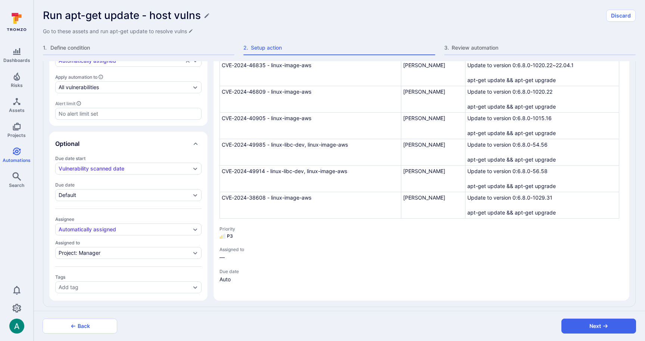
scroll to position [491, 0]
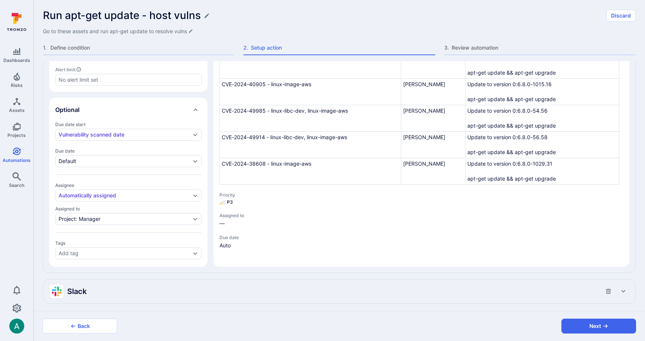
drag, startPoint x: 133, startPoint y: 292, endPoint x: 126, endPoint y: 289, distance: 7.5
click at [132, 292] on div "Slack" at bounding box center [331, 292] width 565 height 12
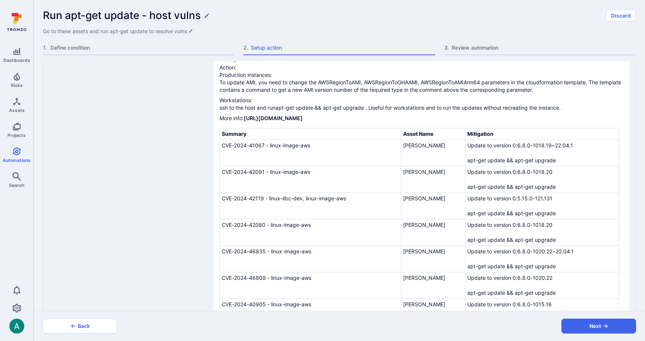
scroll to position [626, 0]
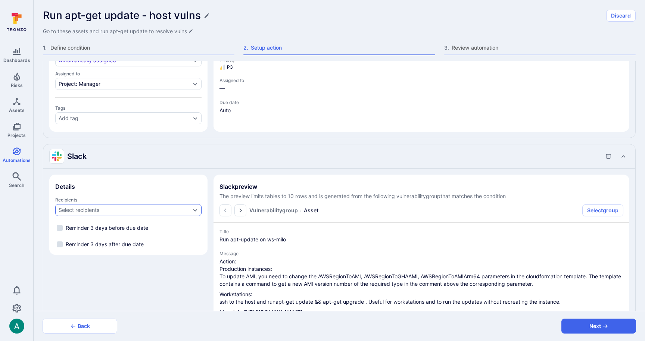
click at [111, 207] on div "Select recipients" at bounding box center [125, 210] width 132 height 6
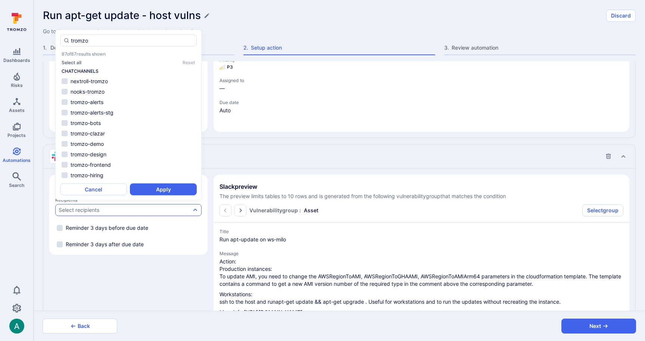
scroll to position [81, 0]
click at [124, 102] on li "tromzo-alerts" at bounding box center [128, 103] width 137 height 9
click at [156, 184] on button "Apply" at bounding box center [163, 190] width 67 height 12
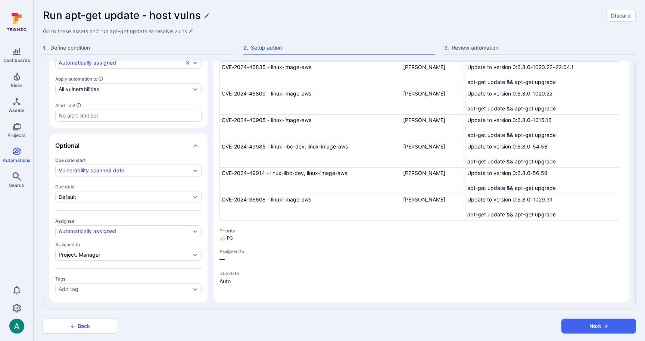
scroll to position [453, 0]
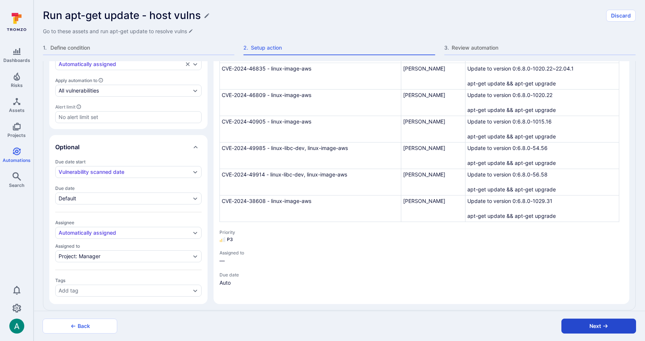
click at [588, 324] on button "Next" at bounding box center [598, 326] width 75 height 15
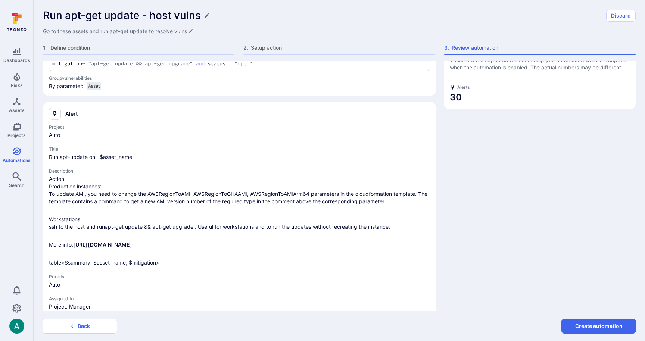
scroll to position [0, 0]
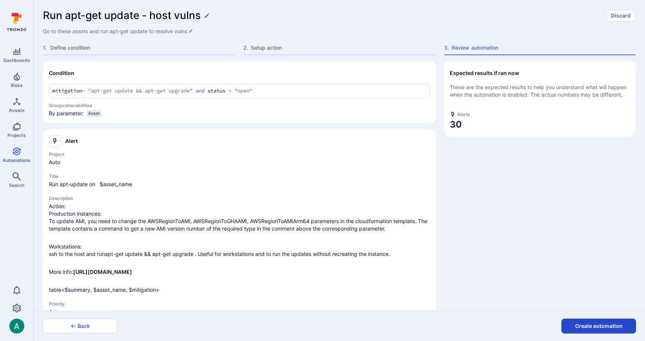
click at [606, 327] on button "Create automation" at bounding box center [598, 326] width 75 height 15
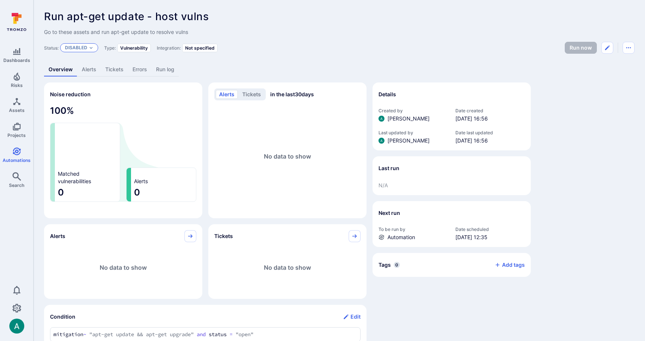
click at [75, 45] on p "Disabled" at bounding box center [76, 48] width 22 height 6
click at [78, 62] on div "Enabled" at bounding box center [98, 66] width 62 height 8
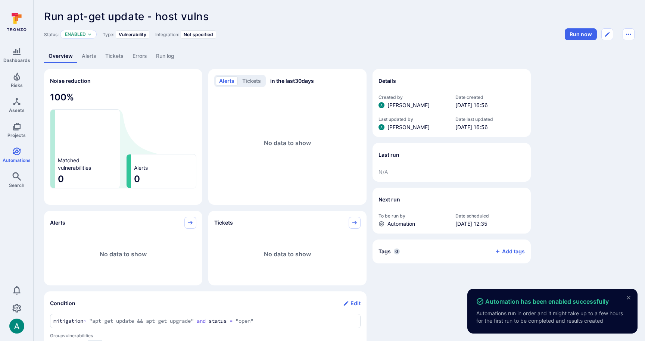
drag, startPoint x: 606, startPoint y: 160, endPoint x: 569, endPoint y: 102, distance: 68.6
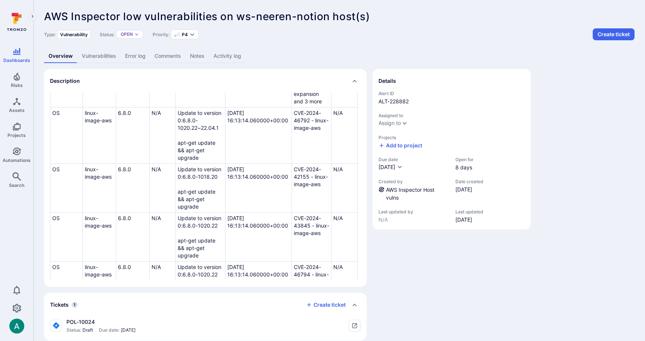
scroll to position [614, 0]
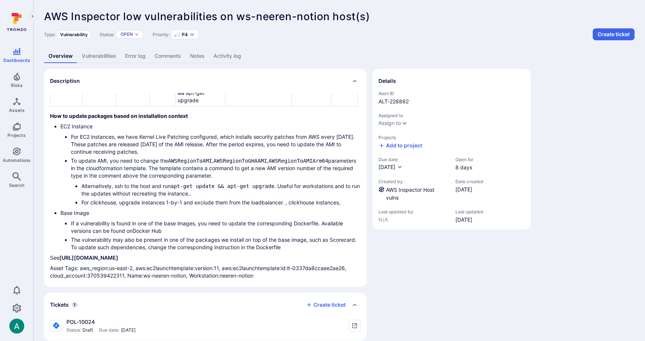
click at [234, 277] on p "Asset Tags: aws_region:us-east-2, aws:ec2launchtemplate:version:11, aws:ec2laun…" at bounding box center [205, 272] width 311 height 15
click at [100, 55] on link "Vulnerabilities" at bounding box center [98, 56] width 43 height 14
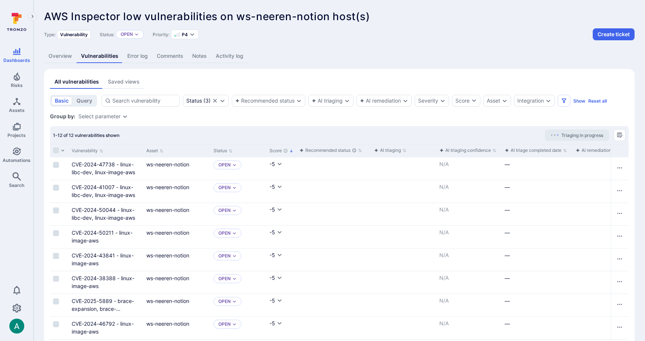
click at [58, 55] on link "Overview" at bounding box center [60, 56] width 32 height 14
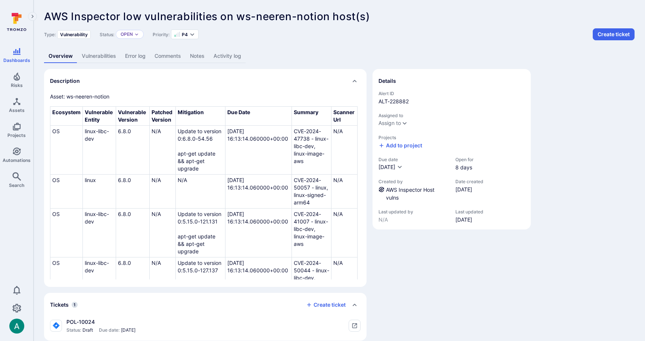
click at [103, 55] on link "Vulnerabilities" at bounding box center [98, 56] width 43 height 14
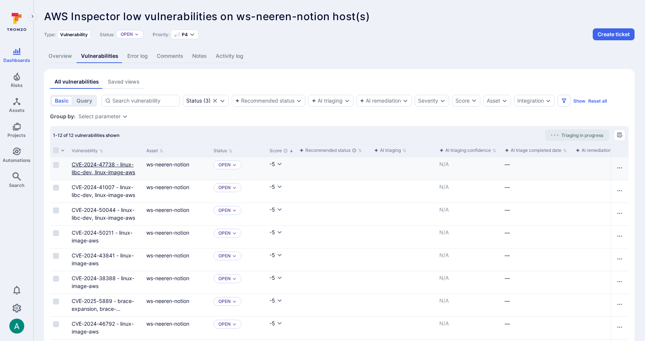
click at [88, 169] on link "CVE-2024-47738 - linux-libc-dev, linux-image-aws" at bounding box center [103, 168] width 63 height 14
click at [8, 105] on link "Assets" at bounding box center [16, 105] width 33 height 22
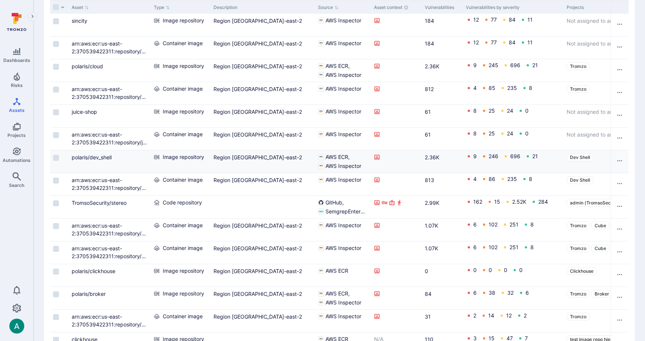
scroll to position [218, 0]
click at [83, 156] on link "polaris/dev_shell" at bounding box center [92, 157] width 40 height 6
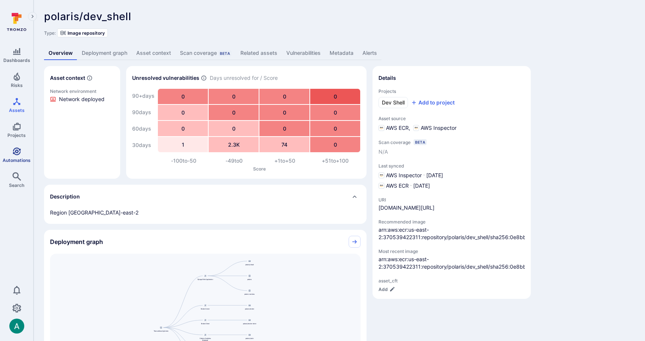
drag, startPoint x: 32, startPoint y: 158, endPoint x: 24, endPoint y: 158, distance: 9.0
click at [32, 158] on div "Dashboards Risks Assets Projects Automations Search 0 Assets Assets Pull reques…" at bounding box center [322, 340] width 645 height 680
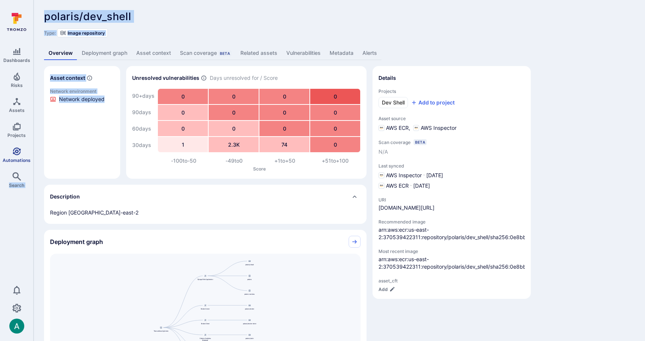
click at [21, 157] on link "Automations" at bounding box center [16, 155] width 33 height 22
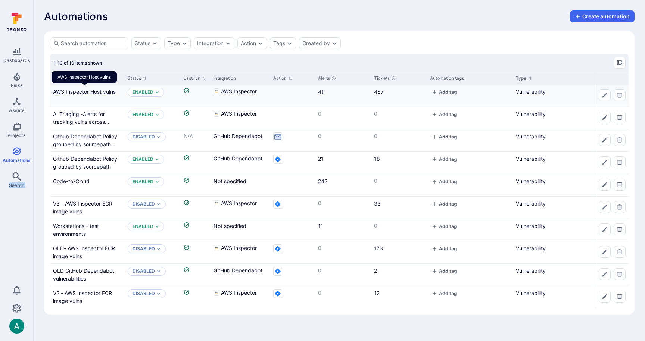
click at [95, 91] on link "AWS Inspector Host vulns" at bounding box center [84, 91] width 63 height 6
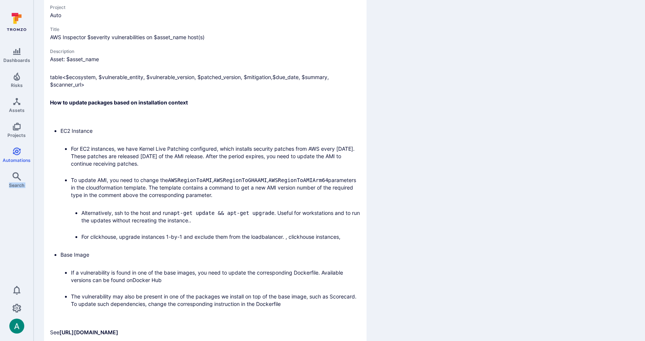
scroll to position [387, 0]
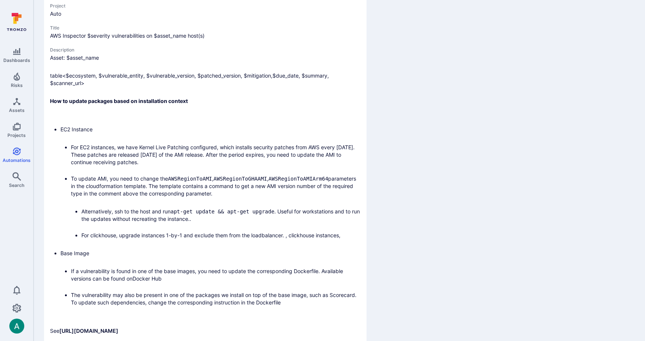
click at [296, 178] on code "AWSRegionToAMIArm64" at bounding box center [298, 179] width 60 height 6
copy code "AWSRegionToAMIArm64"
click at [245, 181] on code "AWSRegionToGHAAMI" at bounding box center [240, 179] width 53 height 6
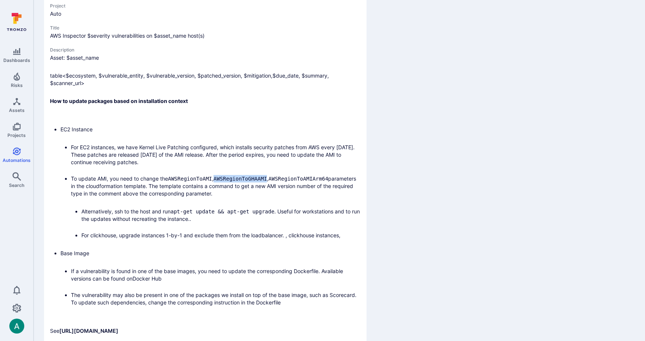
copy code "AWSRegionToGHAAMI"
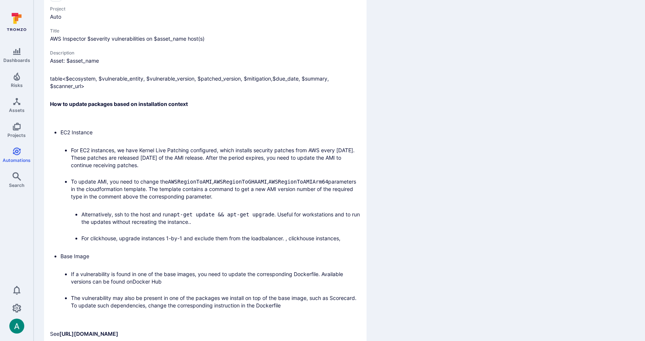
click at [180, 181] on code "AWSRegionToAMI" at bounding box center [190, 182] width 44 height 6
copy code "AWSRegionToAMI"
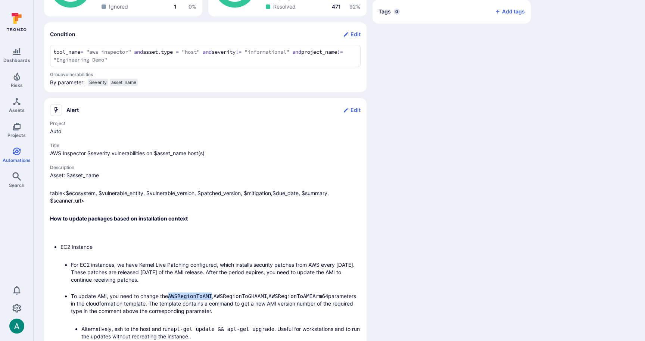
scroll to position [488, 0]
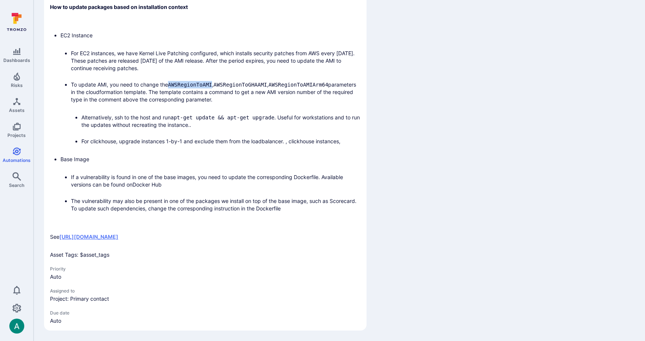
click at [62, 234] on link "[URL][DOMAIN_NAME]" at bounding box center [88, 237] width 59 height 6
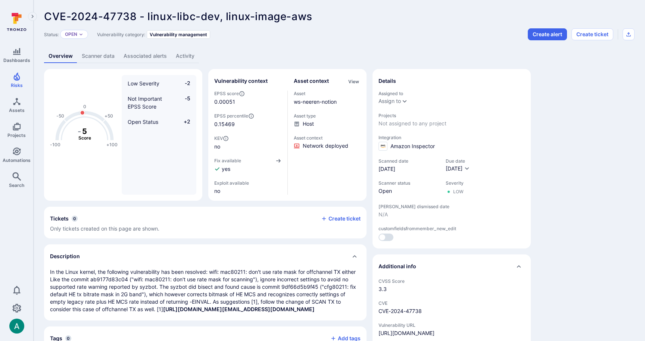
click at [101, 55] on link "Scanner data" at bounding box center [98, 56] width 42 height 14
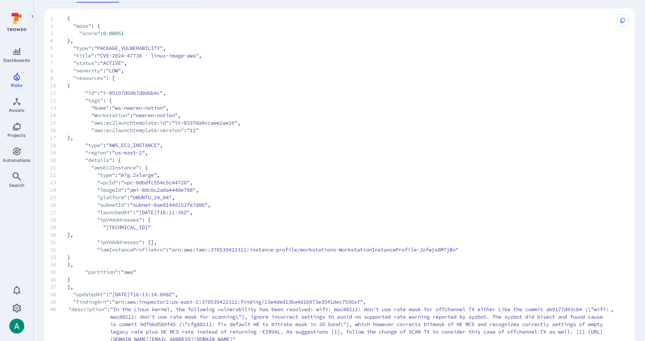
scroll to position [75, 0]
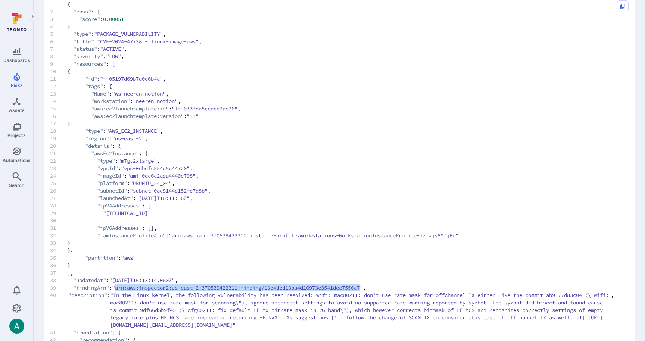
drag, startPoint x: 120, startPoint y: 289, endPoint x: 379, endPoint y: 289, distance: 258.7
click at [363, 289] on span ""arn:aws:inspector2:us-east-2:370539422311:finding/13e4ded13ba4d16973e3541dec75…" at bounding box center [237, 287] width 251 height 7
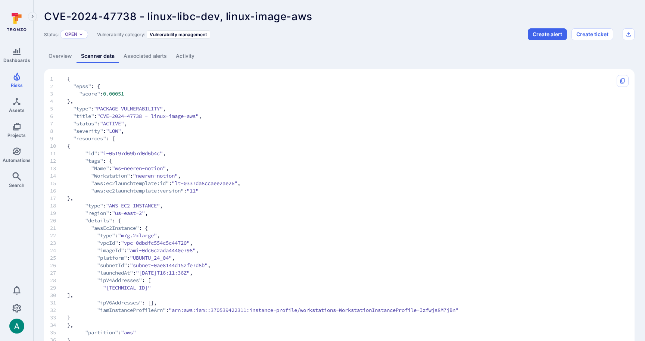
scroll to position [4, 0]
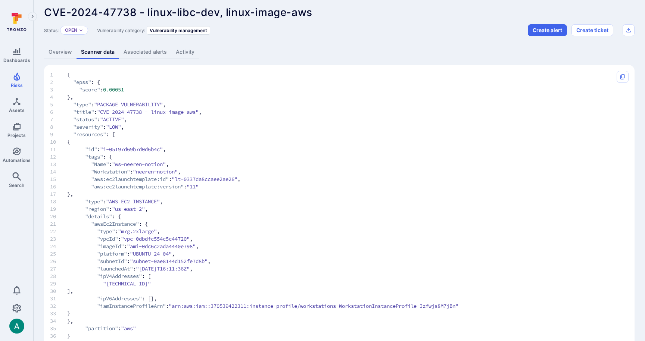
drag, startPoint x: 203, startPoint y: 275, endPoint x: 370, endPoint y: 144, distance: 212.5
